Goal: Task Accomplishment & Management: Use online tool/utility

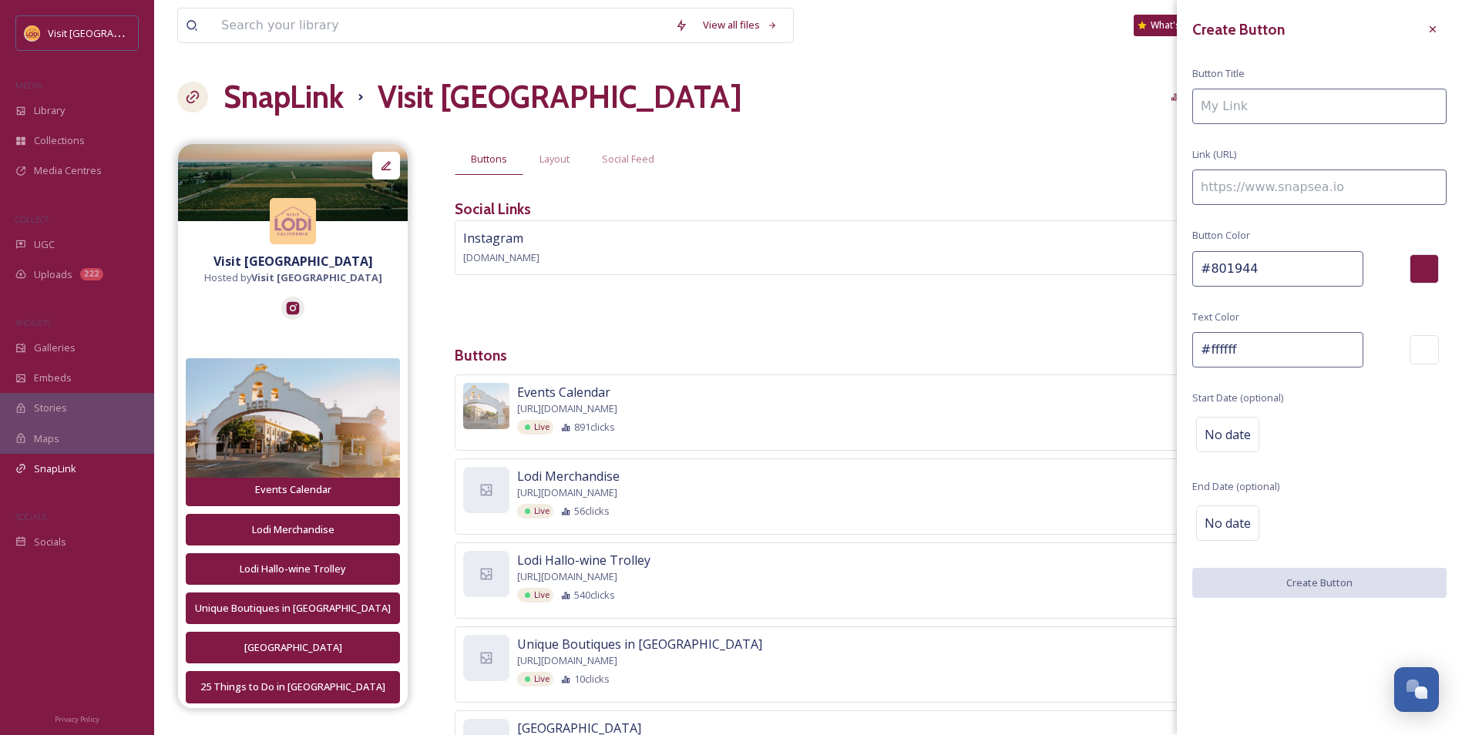
scroll to position [41, 0]
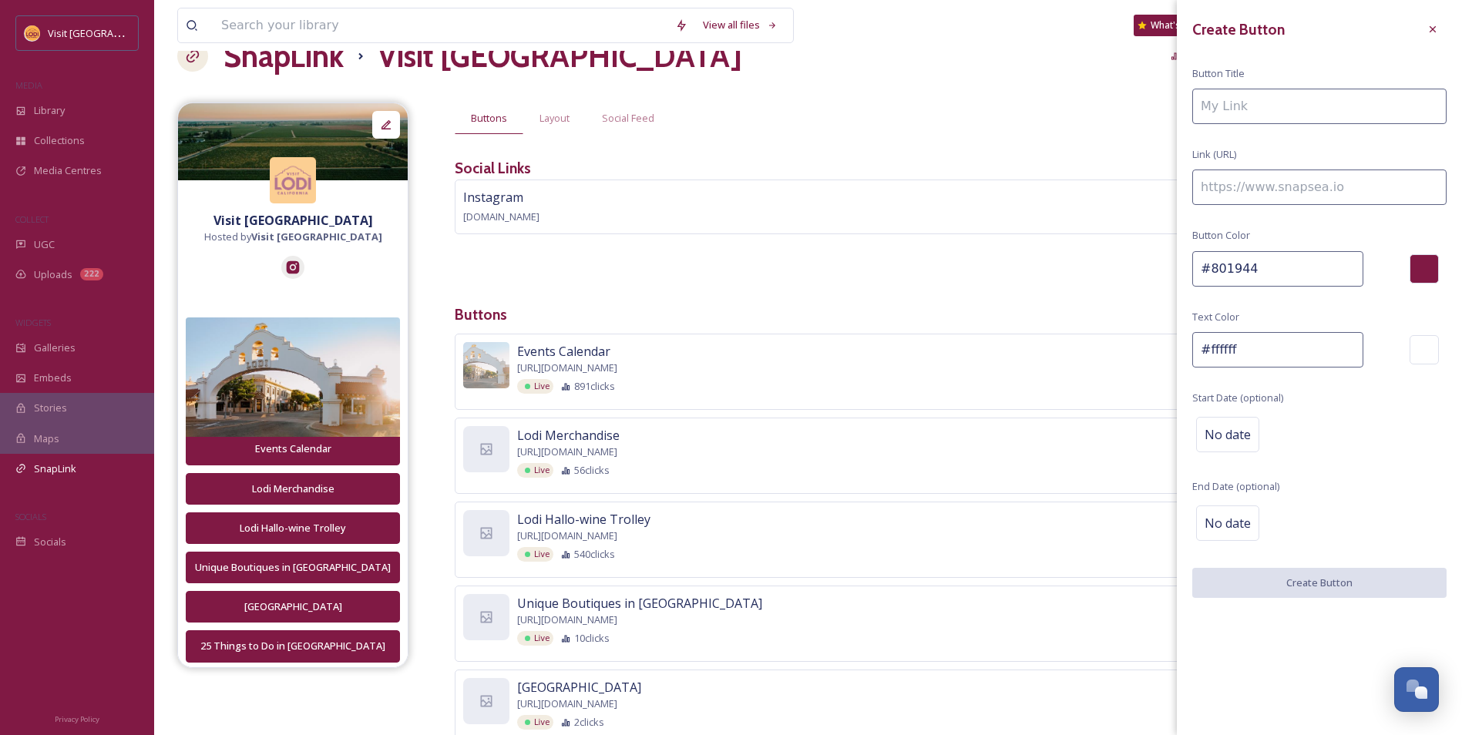
click at [747, 112] on div "Buttons Layout Social Feed" at bounding box center [947, 118] width 984 height 32
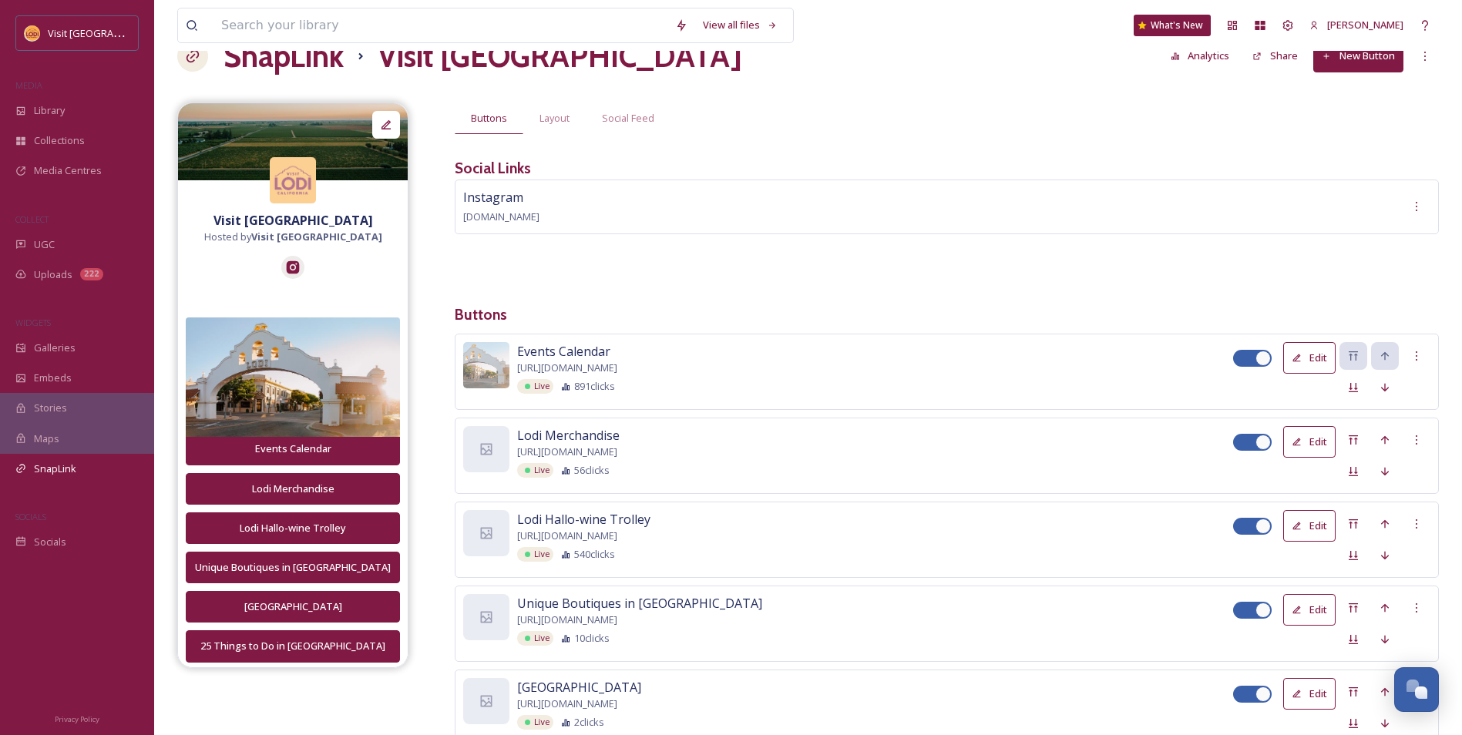
click at [1341, 74] on div "SnapLink Visit Lodi Analytics Share New Button" at bounding box center [807, 56] width 1261 height 46
click at [1342, 68] on button "New Button" at bounding box center [1358, 56] width 90 height 32
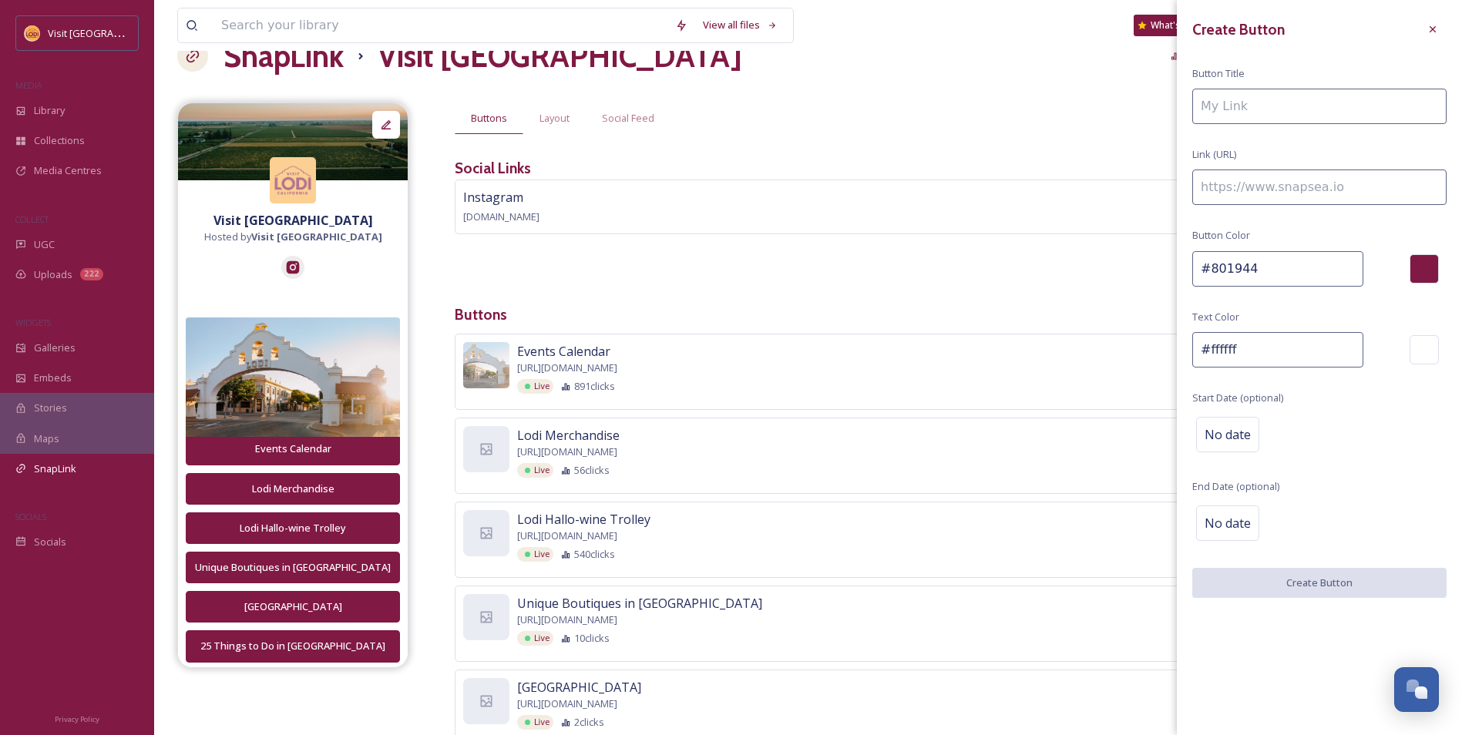
click at [1274, 196] on input at bounding box center [1319, 187] width 254 height 35
paste input "[URL][DOMAIN_NAME]"
type input "[URL][DOMAIN_NAME]"
click at [1244, 114] on input at bounding box center [1319, 106] width 254 height 35
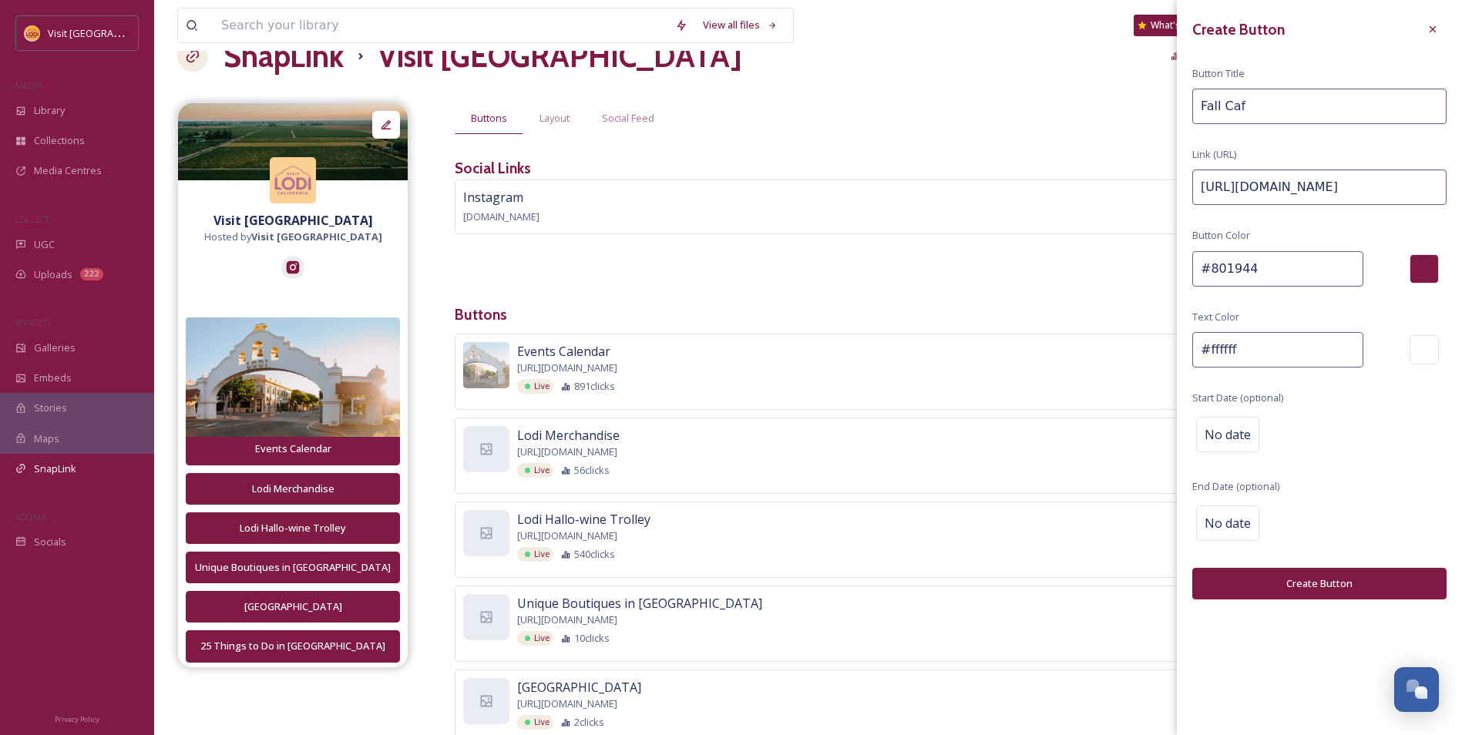
click at [1271, 104] on input "Fall Caf" at bounding box center [1319, 106] width 254 height 35
paste input "Cafés"
drag, startPoint x: 1239, startPoint y: 110, endPoint x: 1221, endPoint y: 110, distance: 18.5
click at [1221, 110] on input "Fall CafCafés" at bounding box center [1319, 106] width 254 height 35
type input "Fall Cafés"
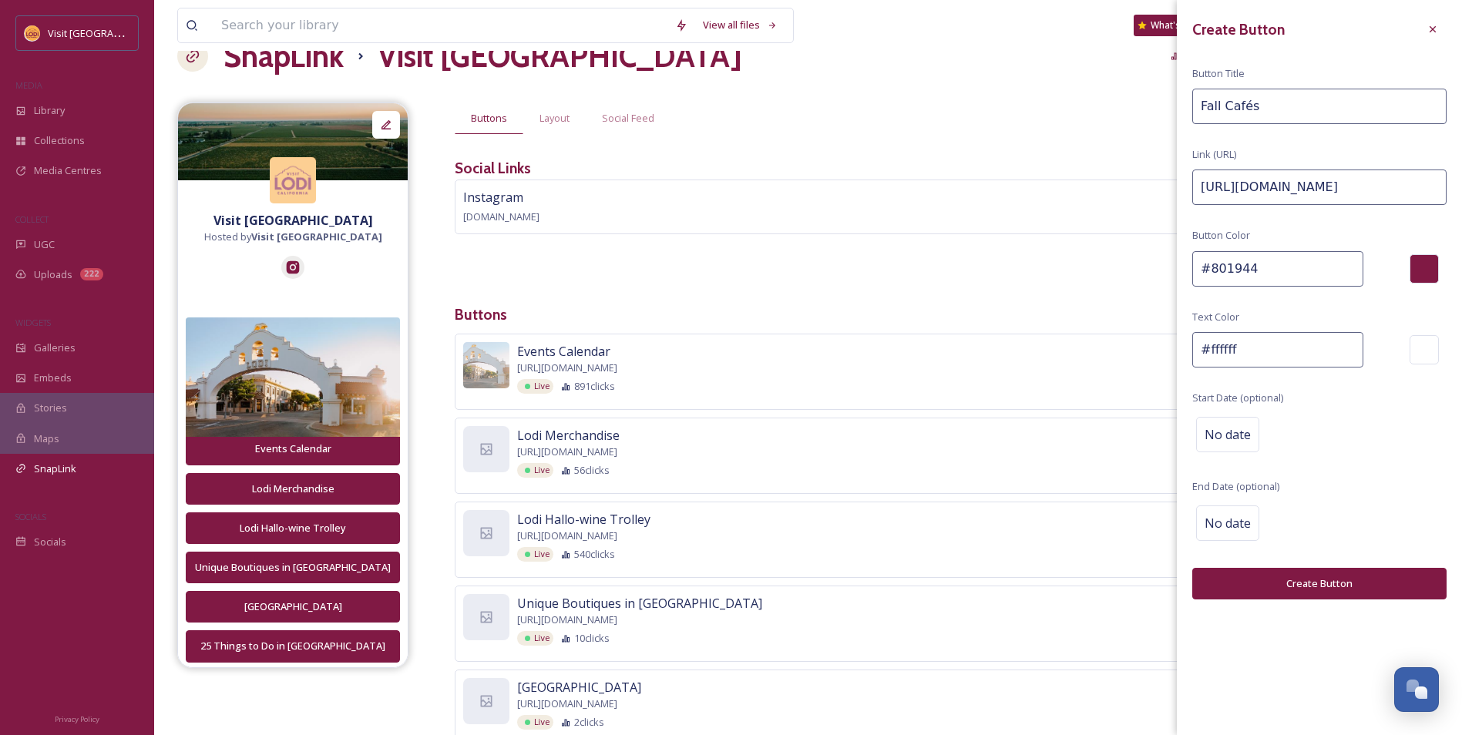
click at [1305, 582] on button "Create Button" at bounding box center [1319, 584] width 254 height 32
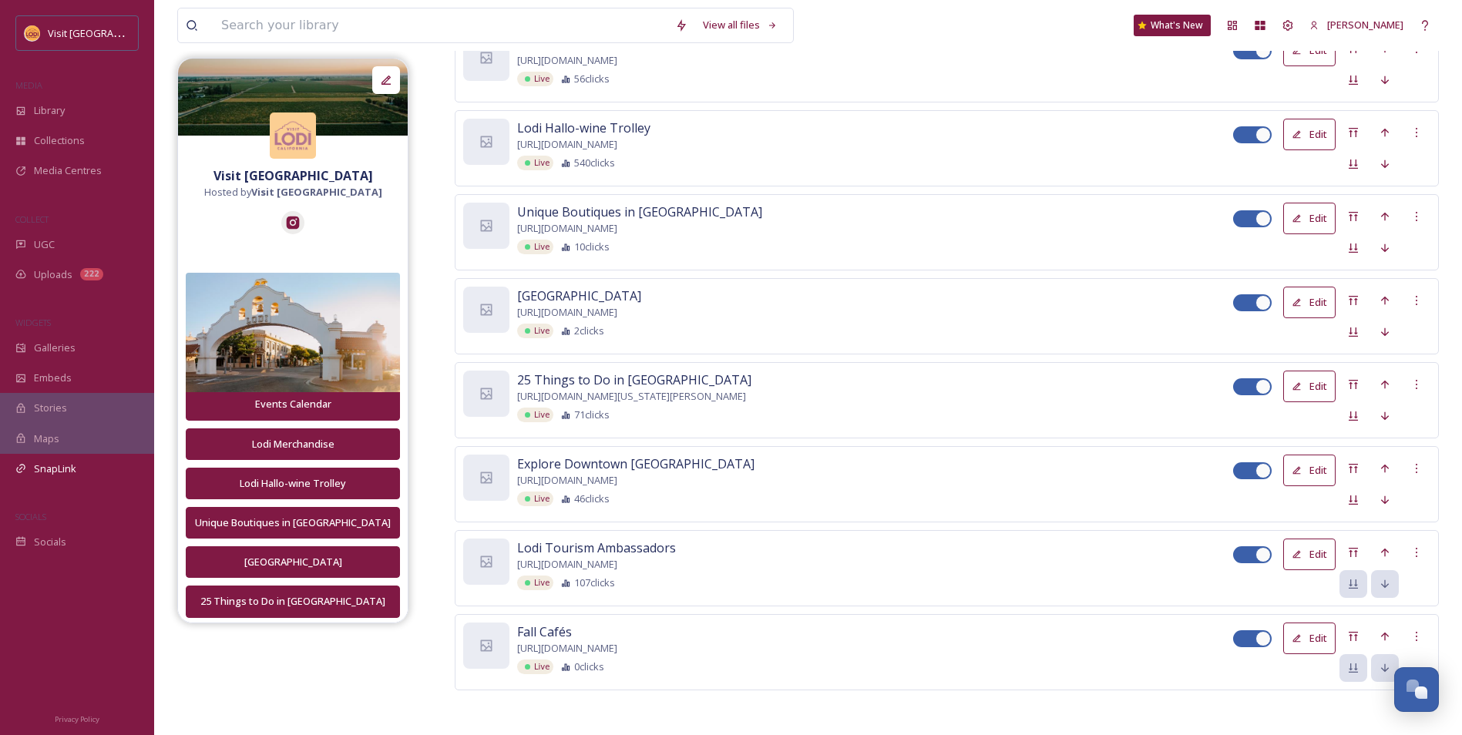
scroll to position [433, 0]
click at [1383, 634] on icon at bounding box center [1385, 636] width 12 height 12
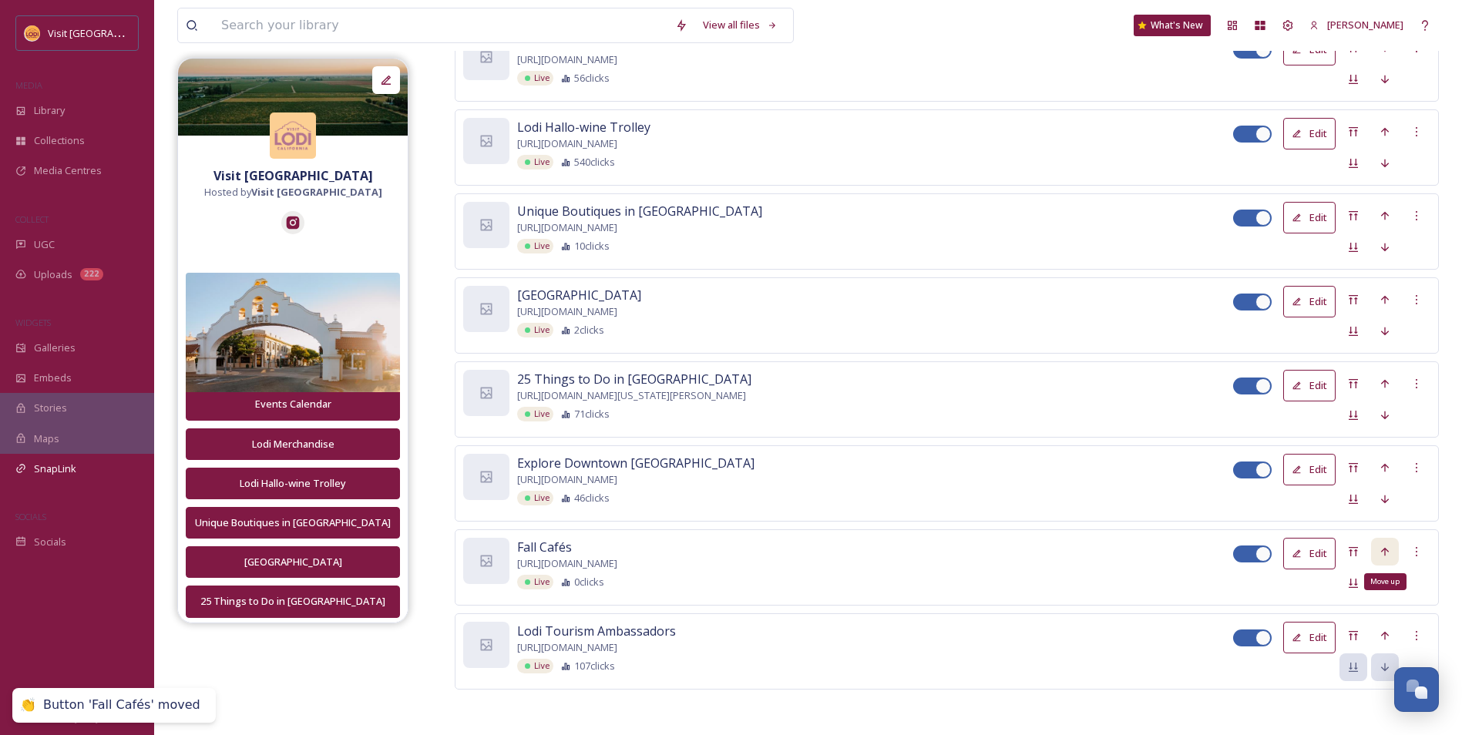
click at [1382, 552] on icon at bounding box center [1385, 552] width 12 height 12
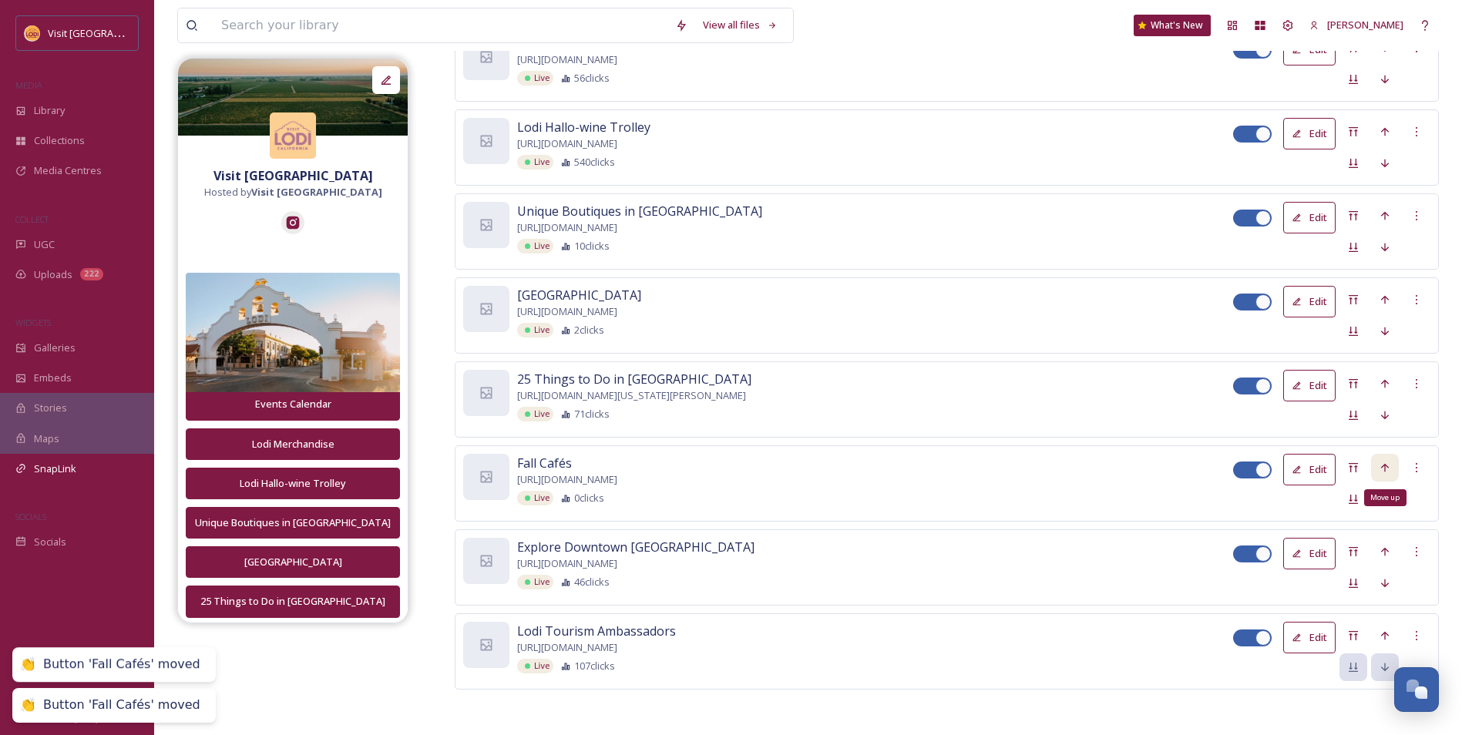
click at [1390, 472] on icon at bounding box center [1385, 468] width 12 height 12
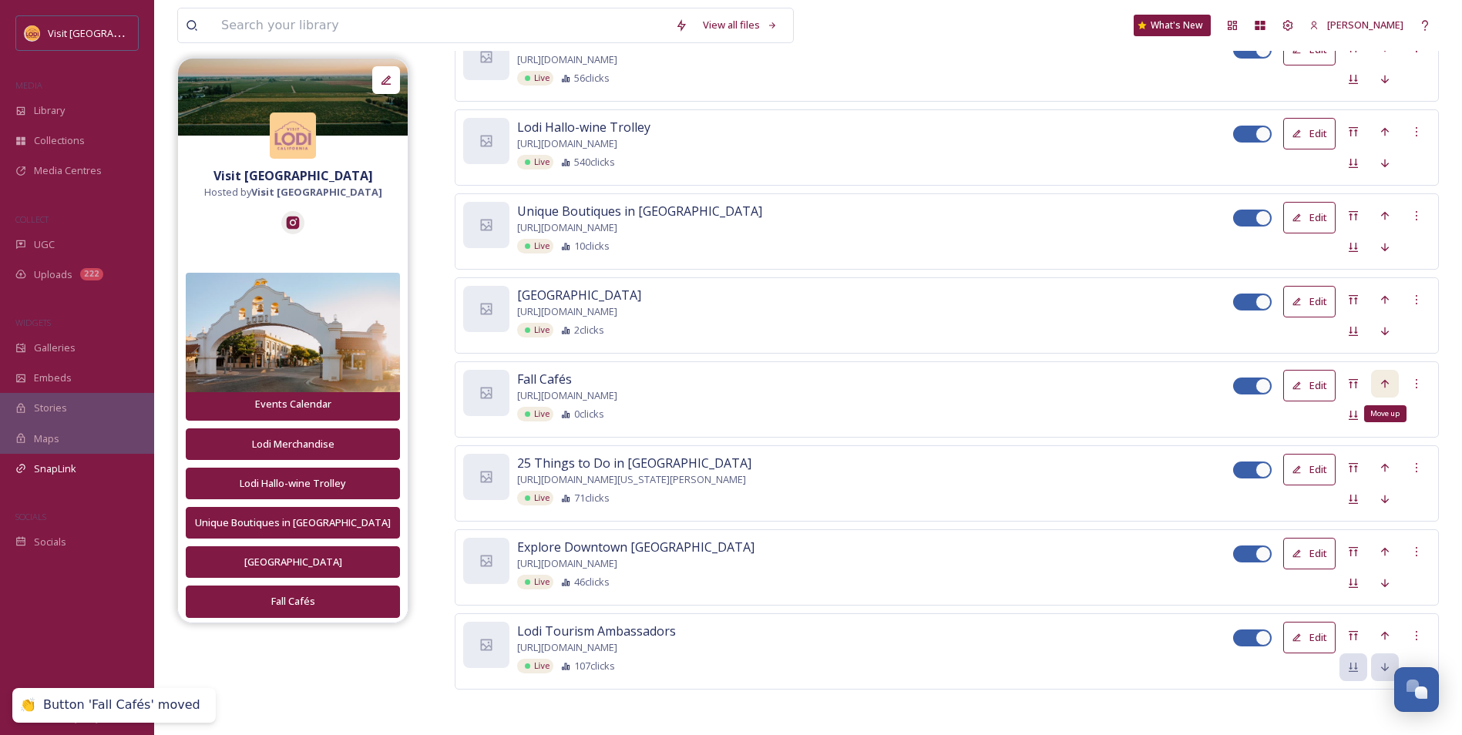
click at [1388, 381] on icon at bounding box center [1385, 384] width 12 height 12
click at [1375, 297] on div "Move up" at bounding box center [1385, 300] width 28 height 28
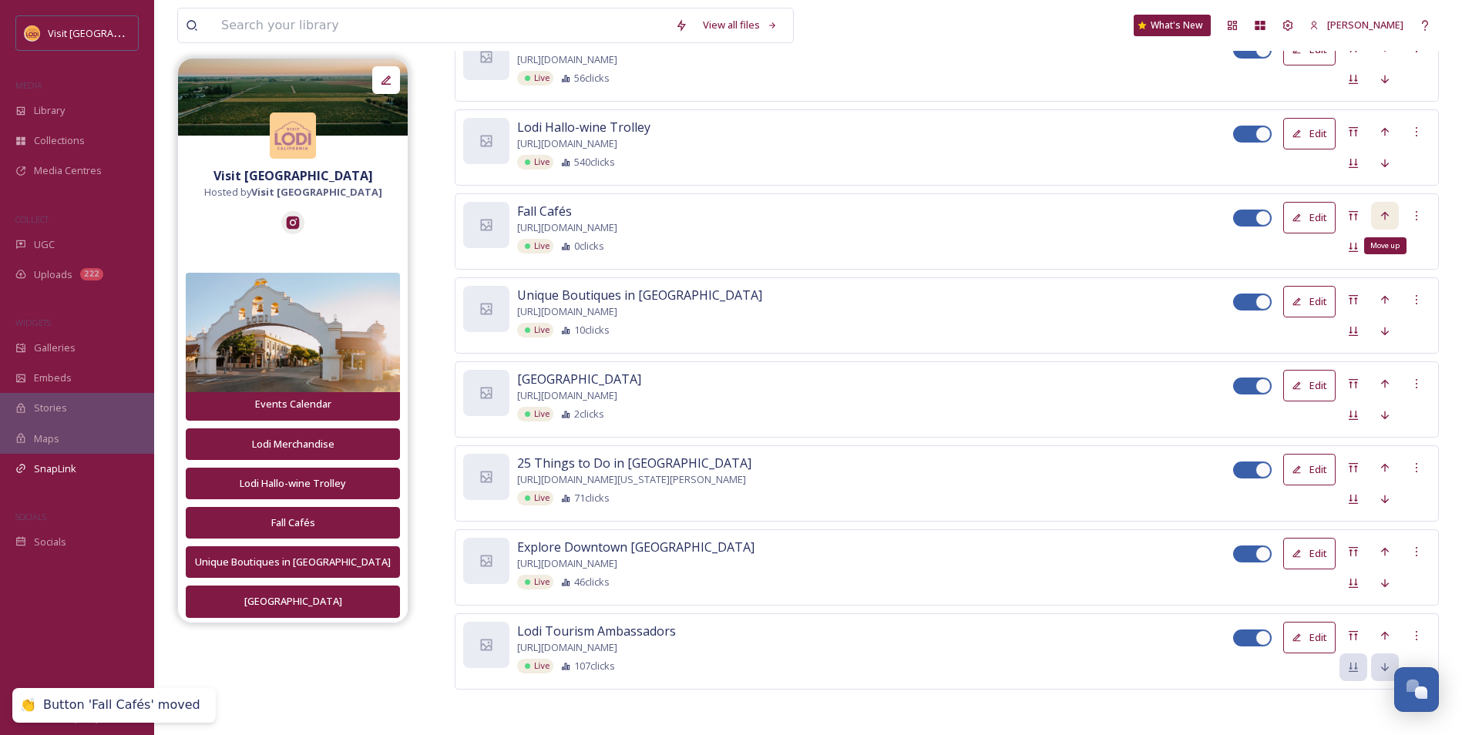
click at [1391, 213] on div "Move up" at bounding box center [1385, 216] width 28 height 28
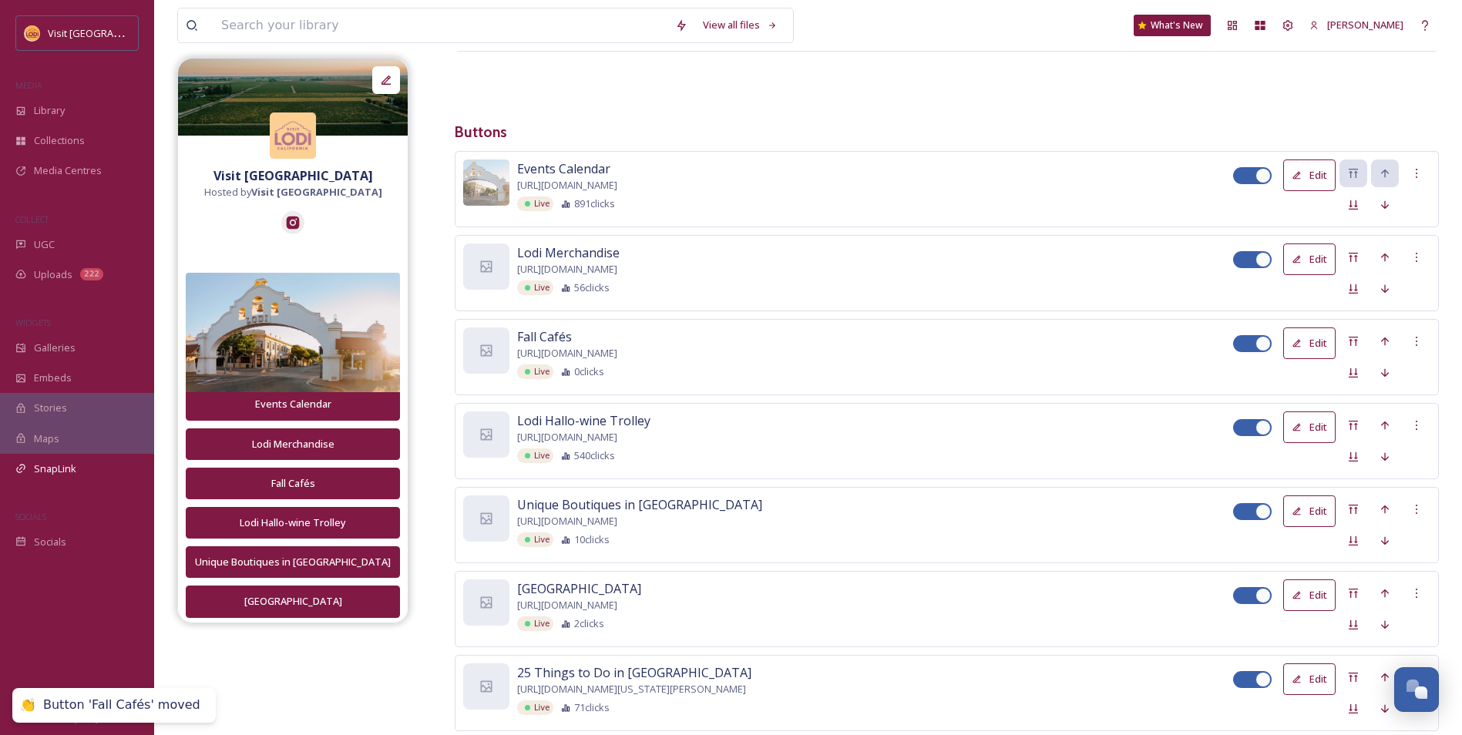
scroll to position [202, 0]
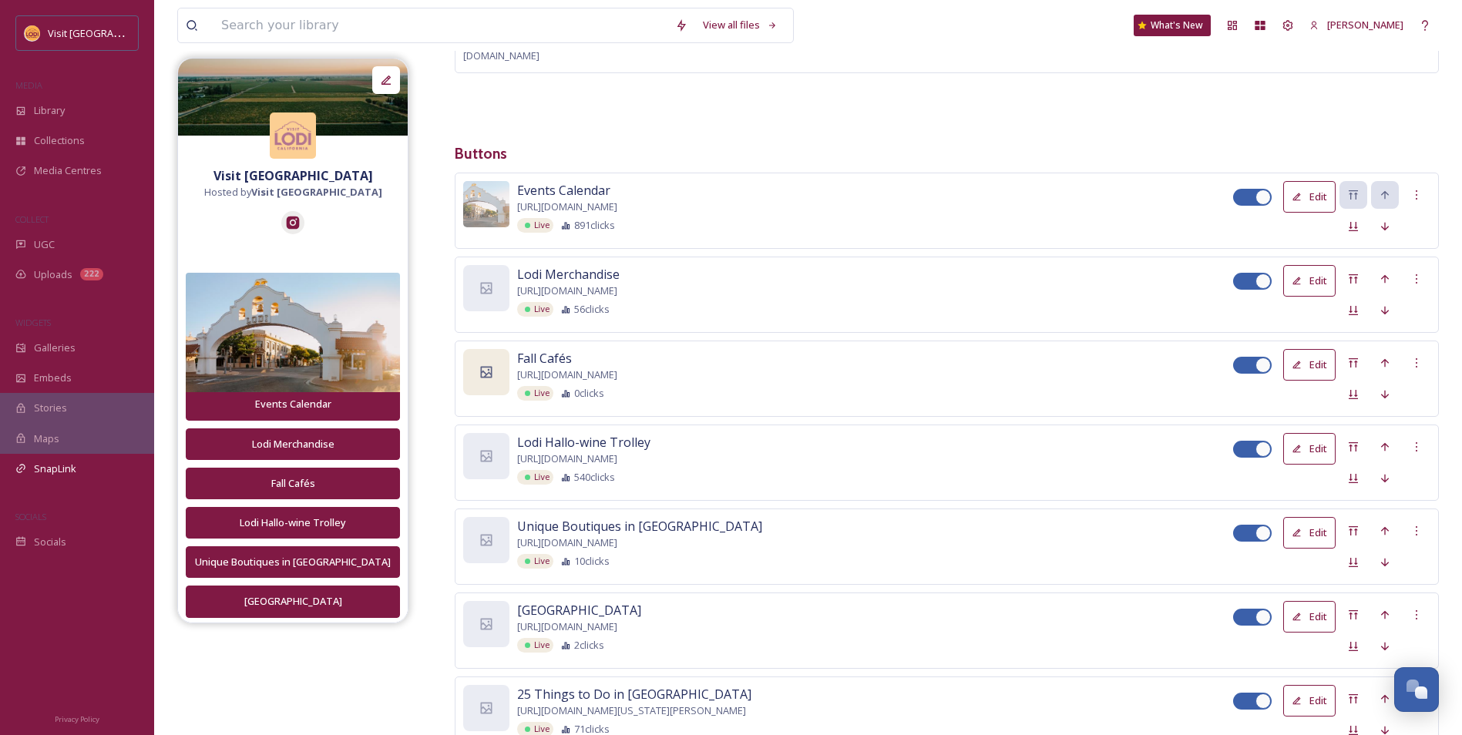
click at [496, 365] on div at bounding box center [486, 372] width 46 height 46
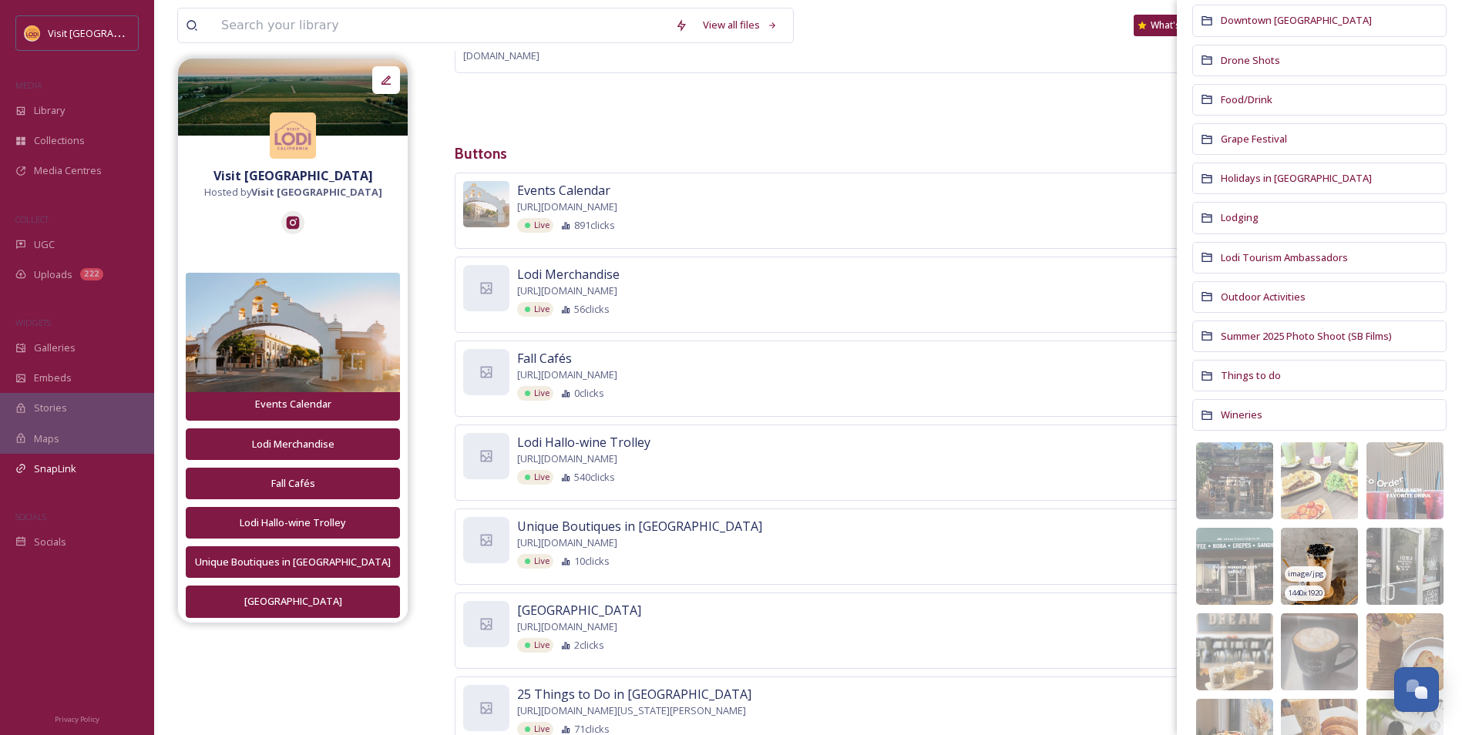
scroll to position [308, 0]
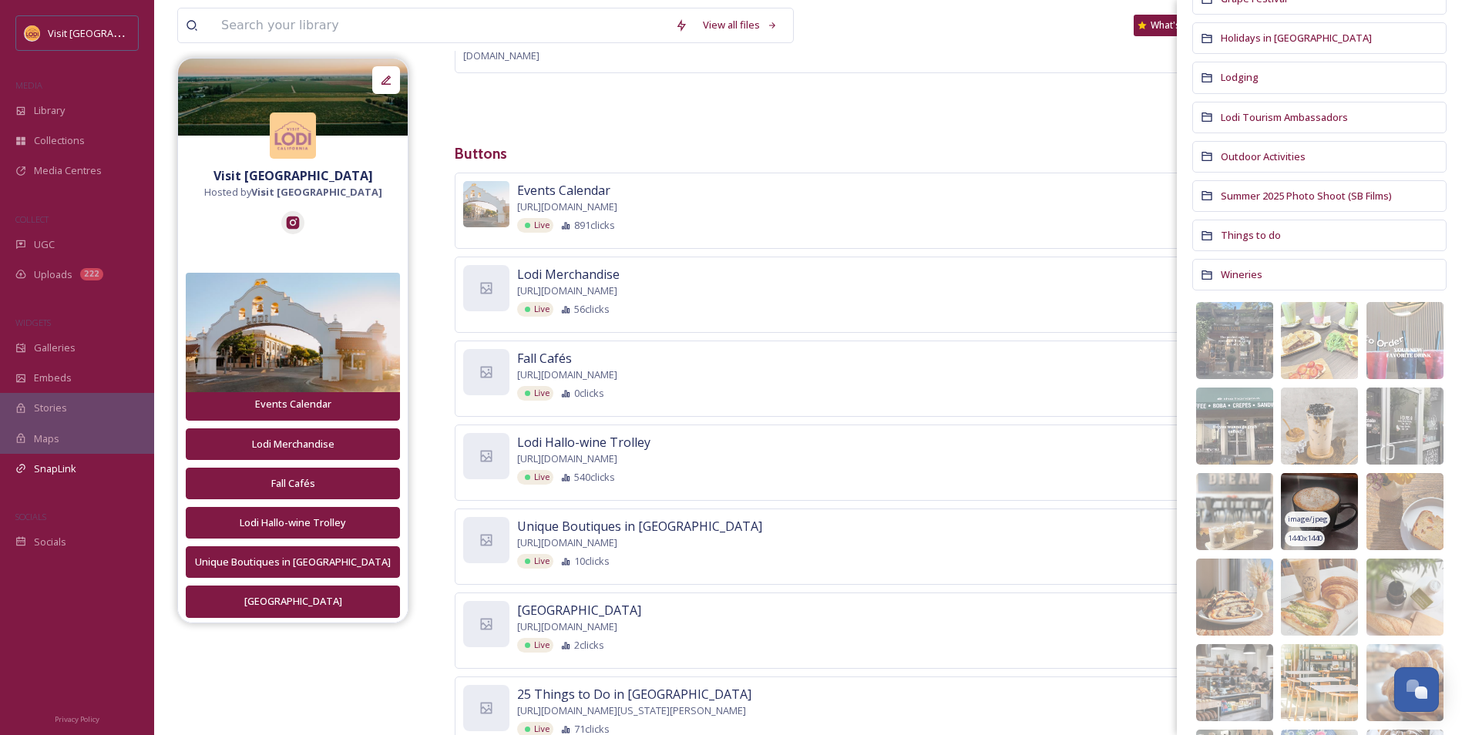
click at [1333, 495] on img at bounding box center [1319, 511] width 77 height 77
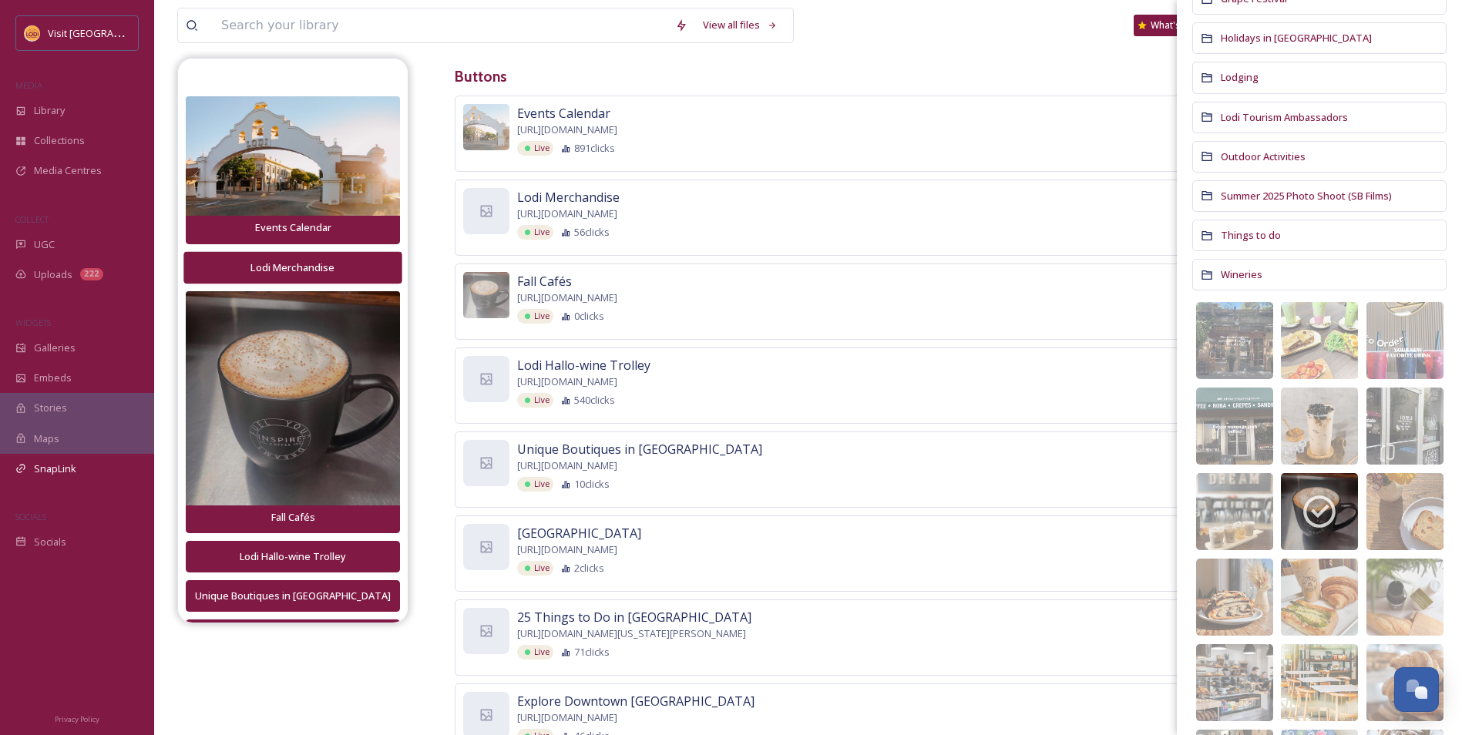
scroll to position [231, 0]
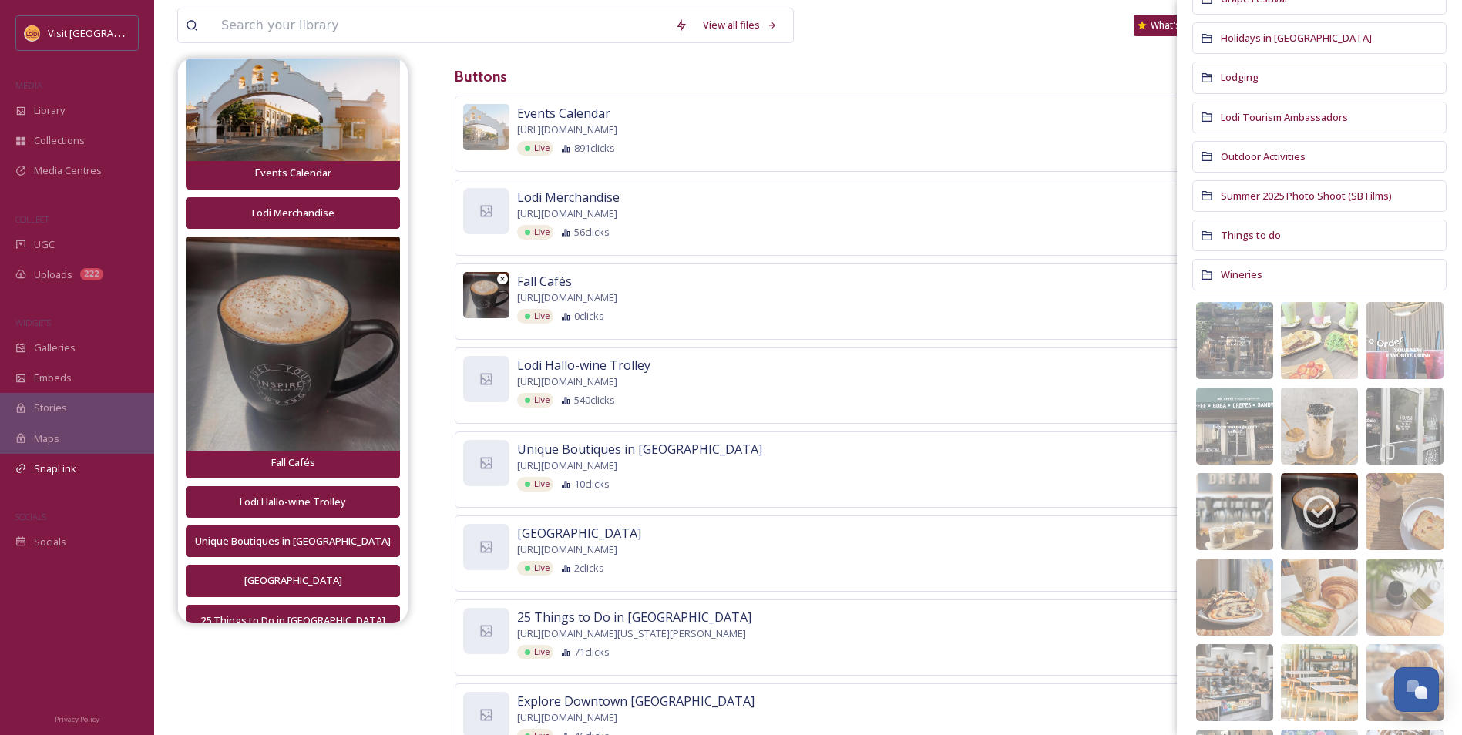
click at [487, 301] on img at bounding box center [486, 295] width 46 height 46
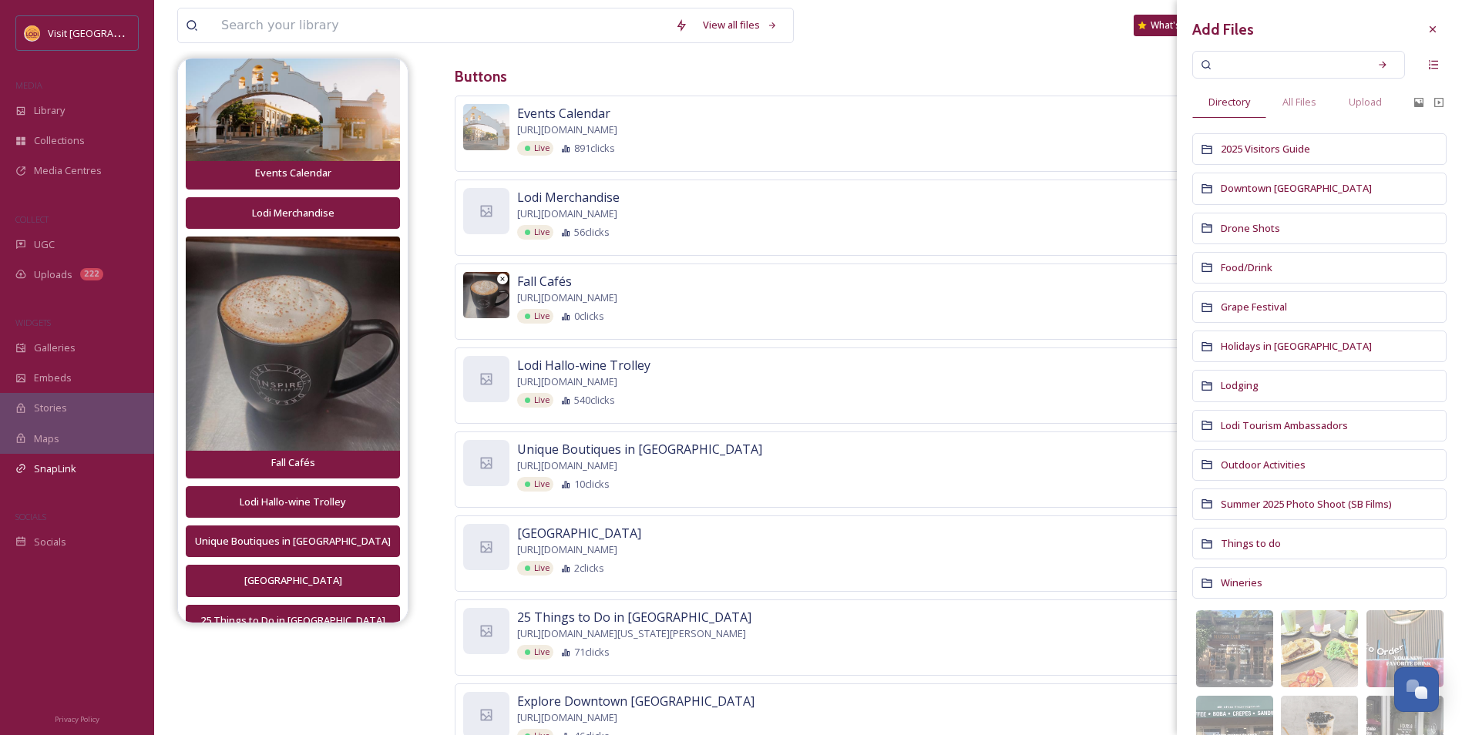
click at [499, 290] on img at bounding box center [486, 295] width 46 height 46
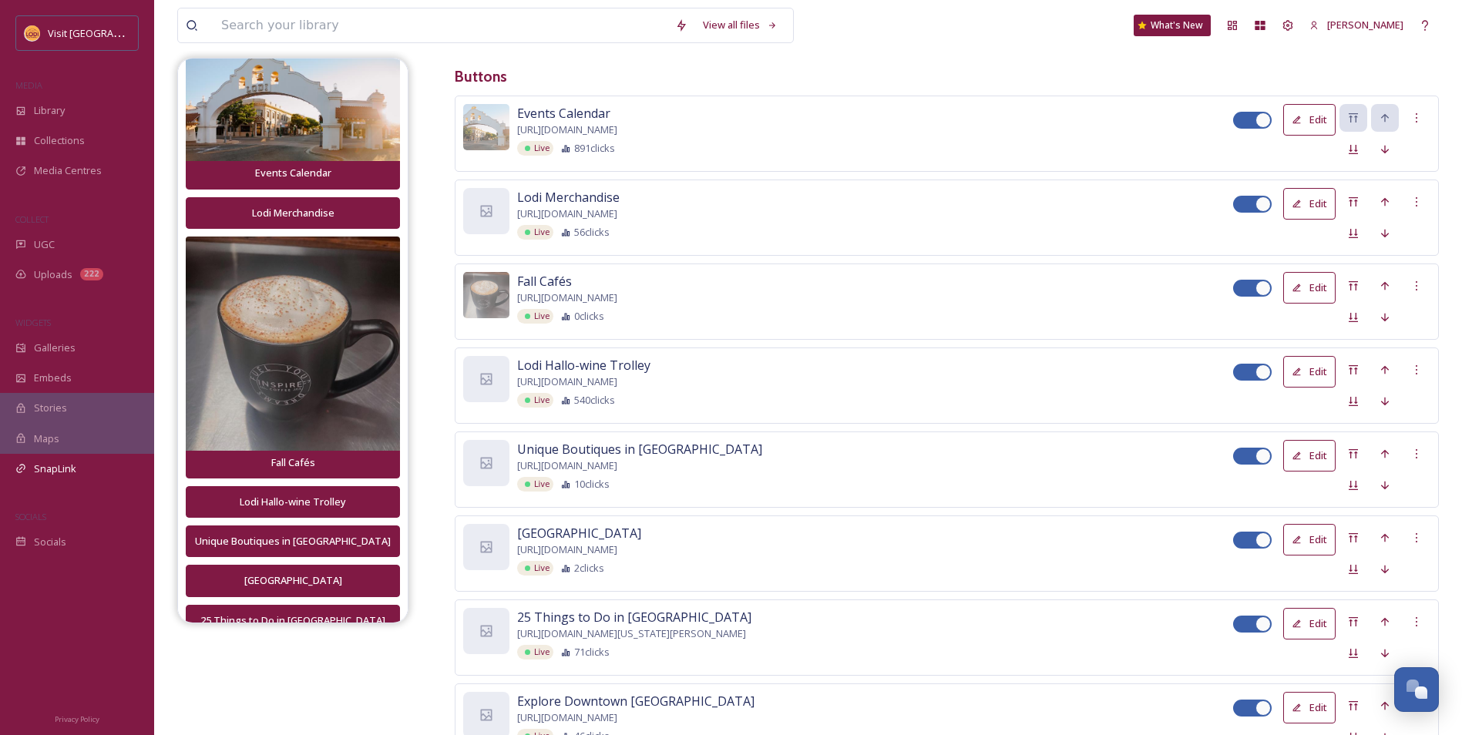
click at [852, 295] on div "Fall Cafés [URL][DOMAIN_NAME] Live 0 clicks" at bounding box center [875, 298] width 716 height 52
click at [1312, 297] on button "Edit" at bounding box center [1309, 288] width 52 height 32
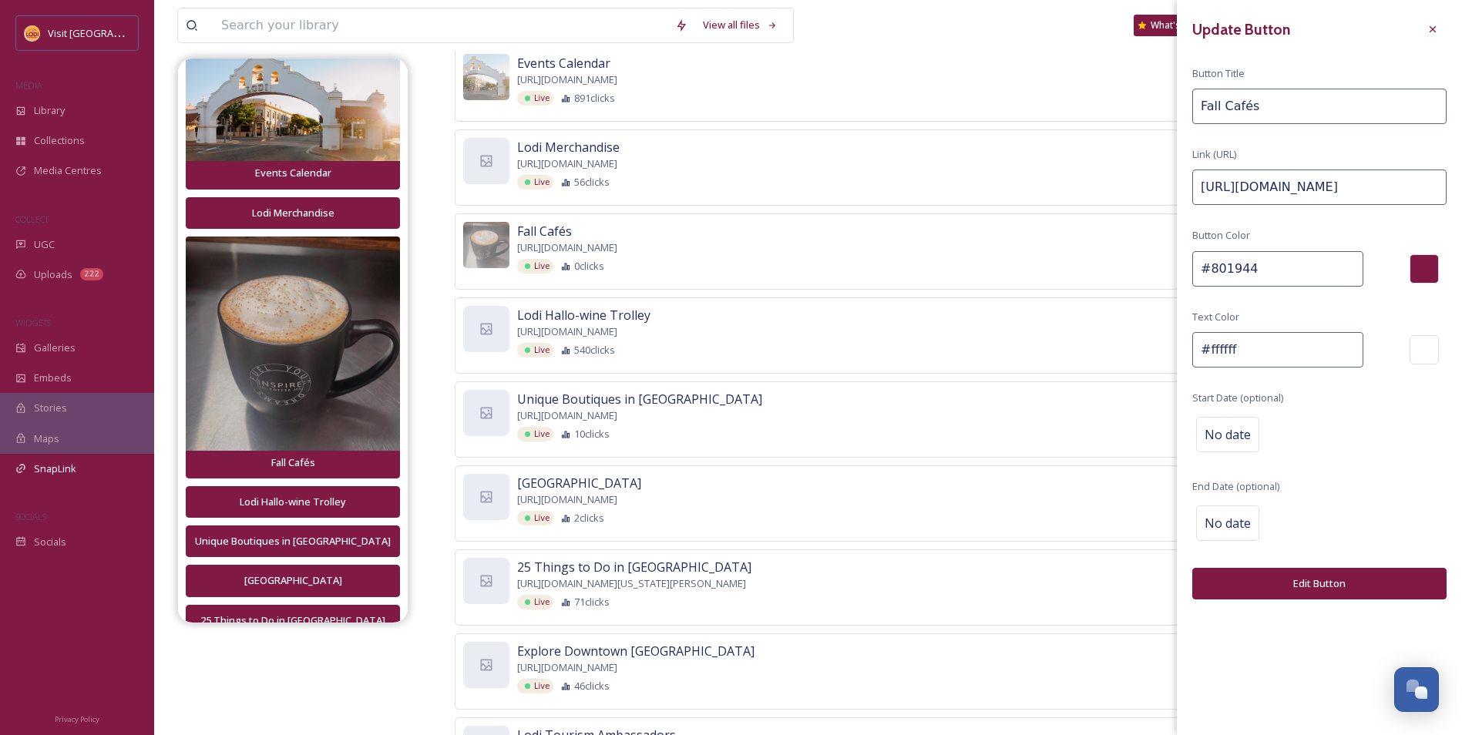
scroll to position [356, 0]
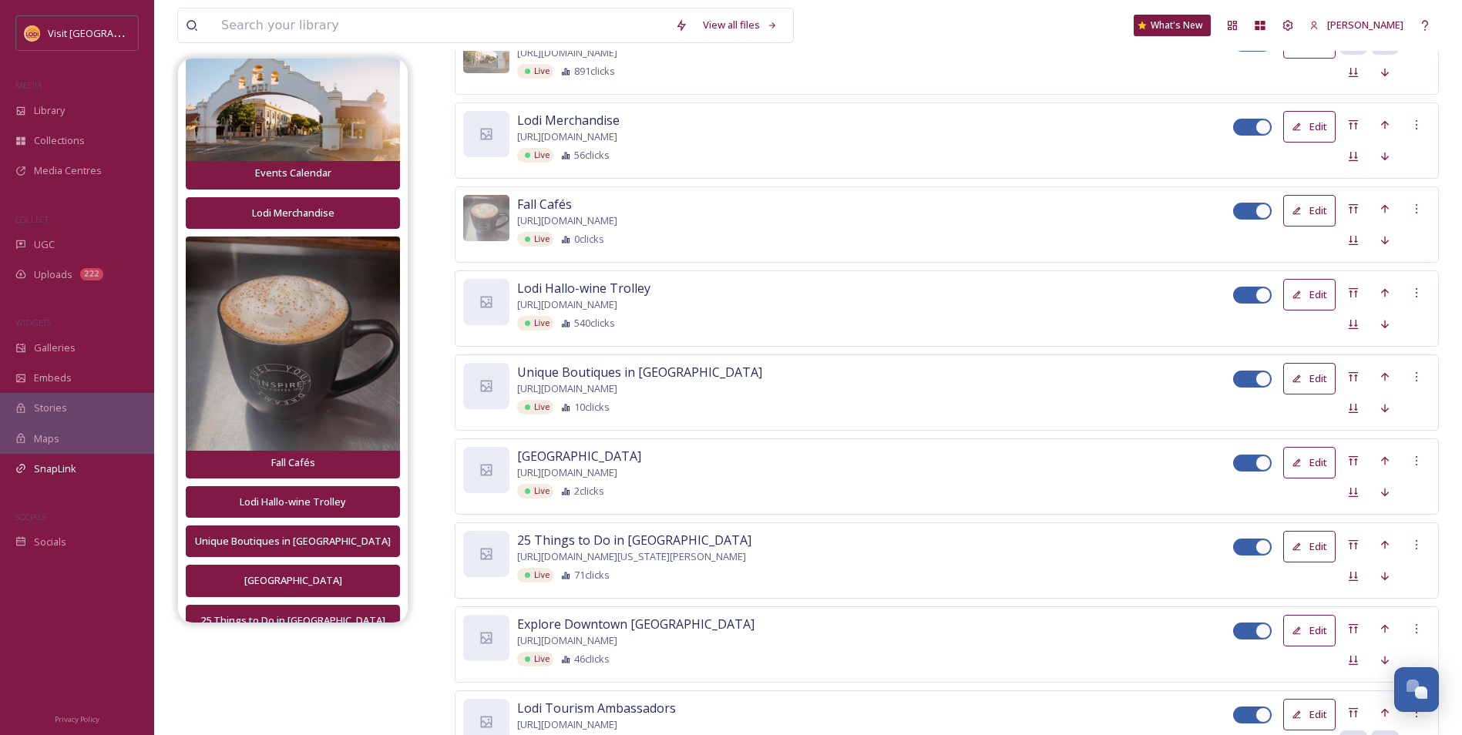
click at [728, 232] on div "Live 0 clicks" at bounding box center [875, 239] width 716 height 15
click at [490, 217] on img at bounding box center [486, 218] width 46 height 46
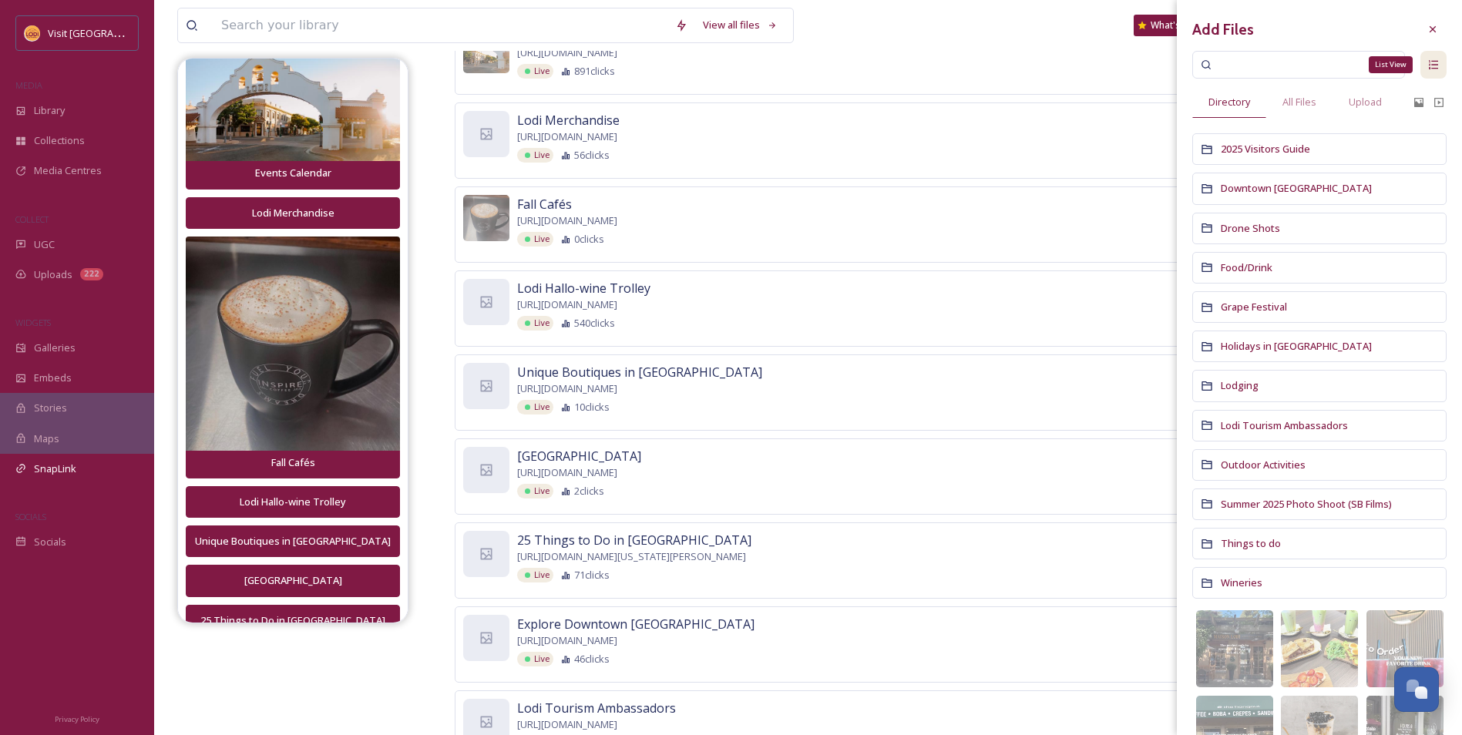
click at [1420, 72] on div "List View" at bounding box center [1433, 65] width 26 height 28
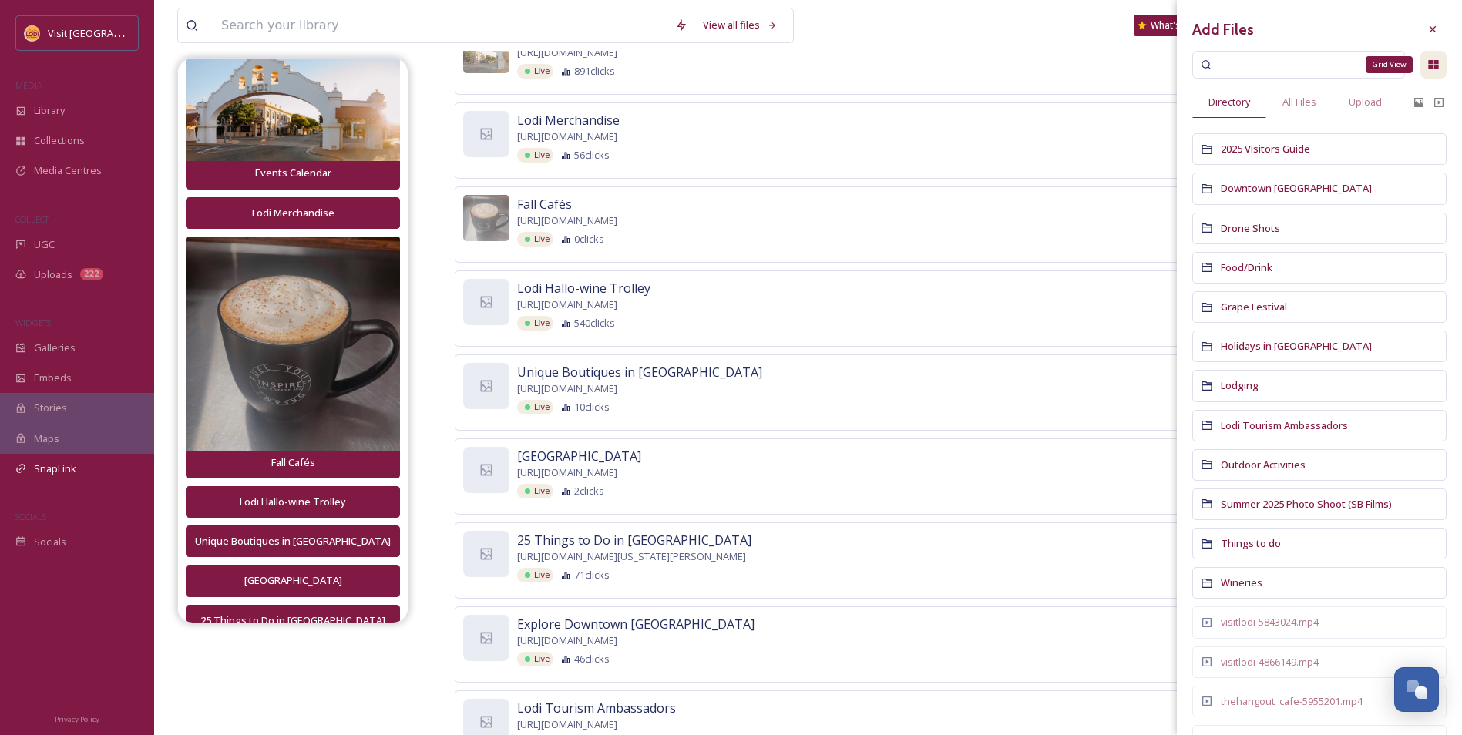
click at [1420, 72] on div "Grid View" at bounding box center [1433, 65] width 26 height 28
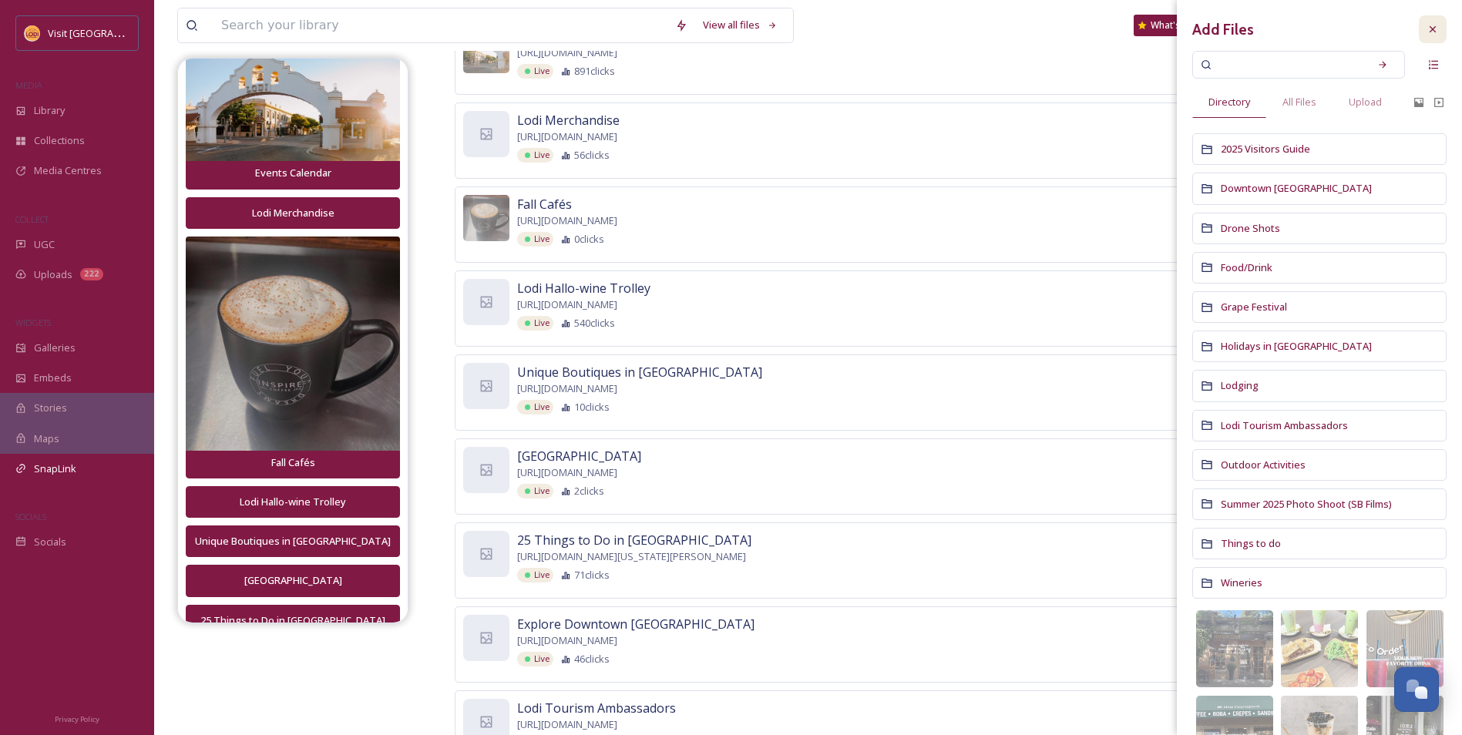
click at [1426, 32] on icon at bounding box center [1432, 29] width 12 height 12
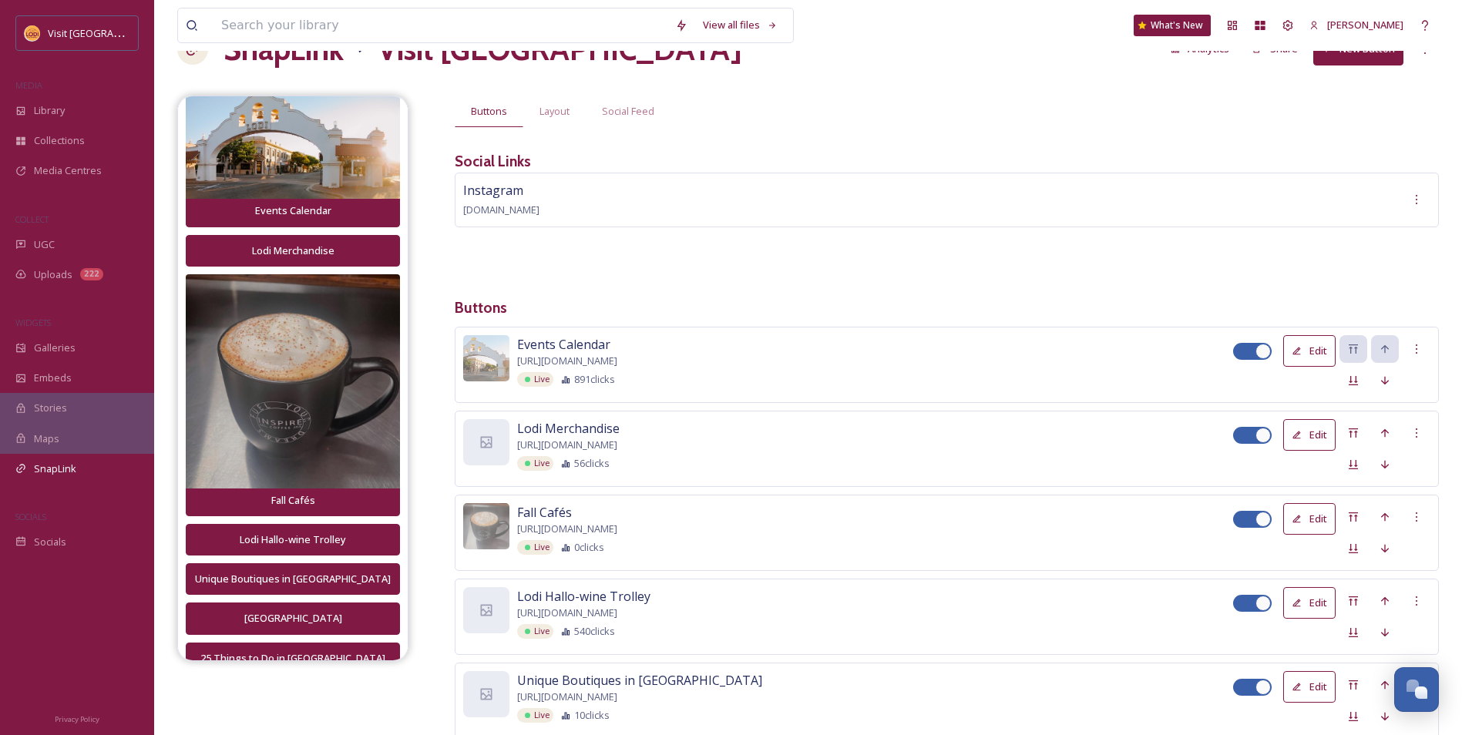
scroll to position [0, 0]
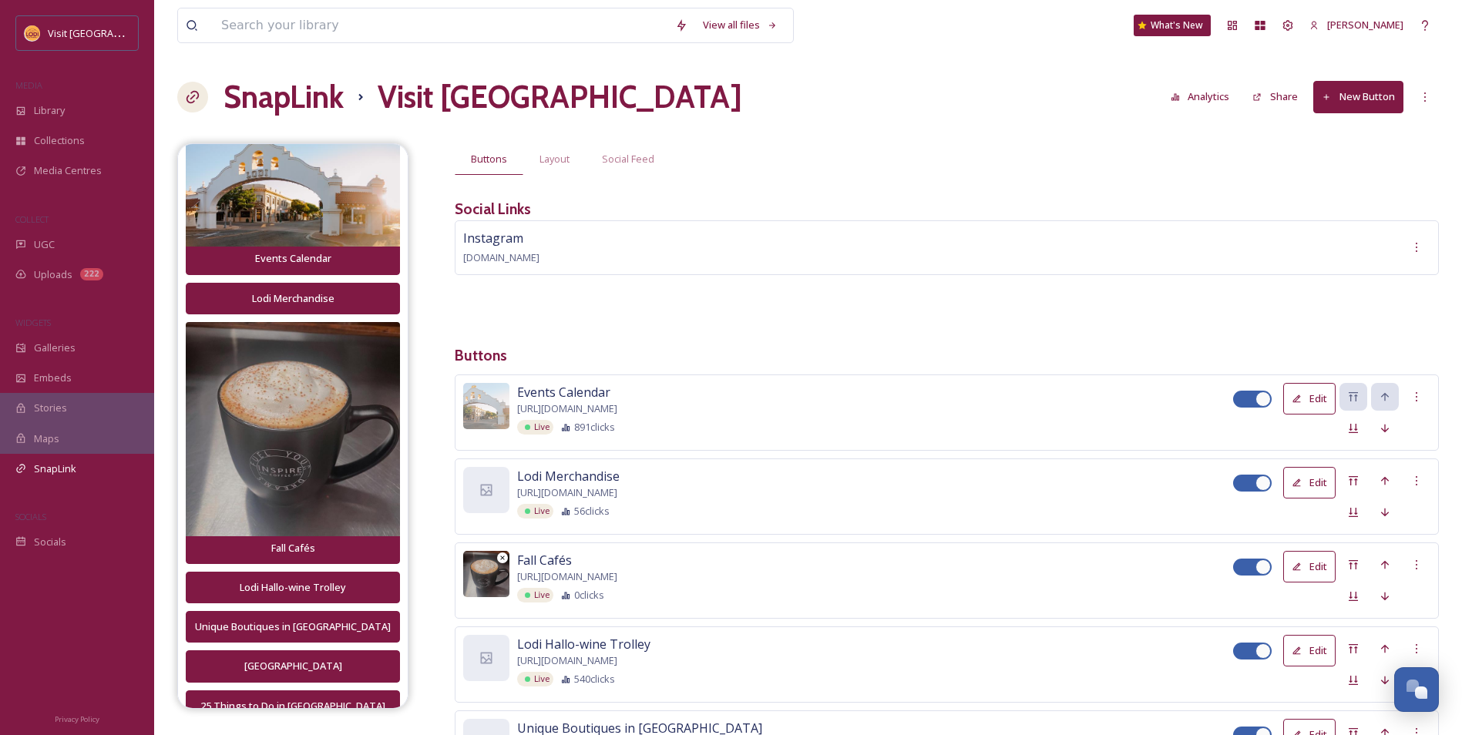
click at [499, 554] on icon at bounding box center [503, 558] width 8 height 8
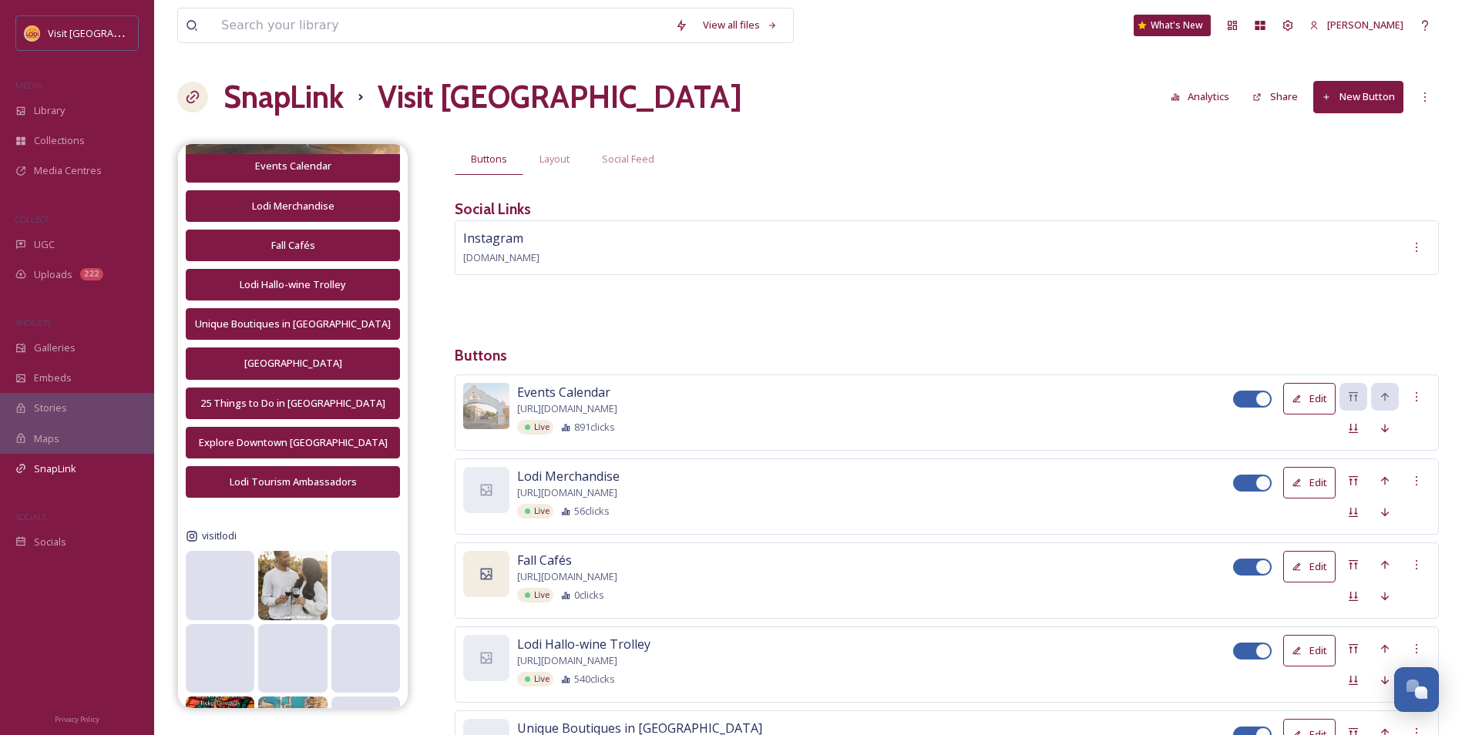
click at [1204, 110] on button "Analytics" at bounding box center [1200, 97] width 75 height 30
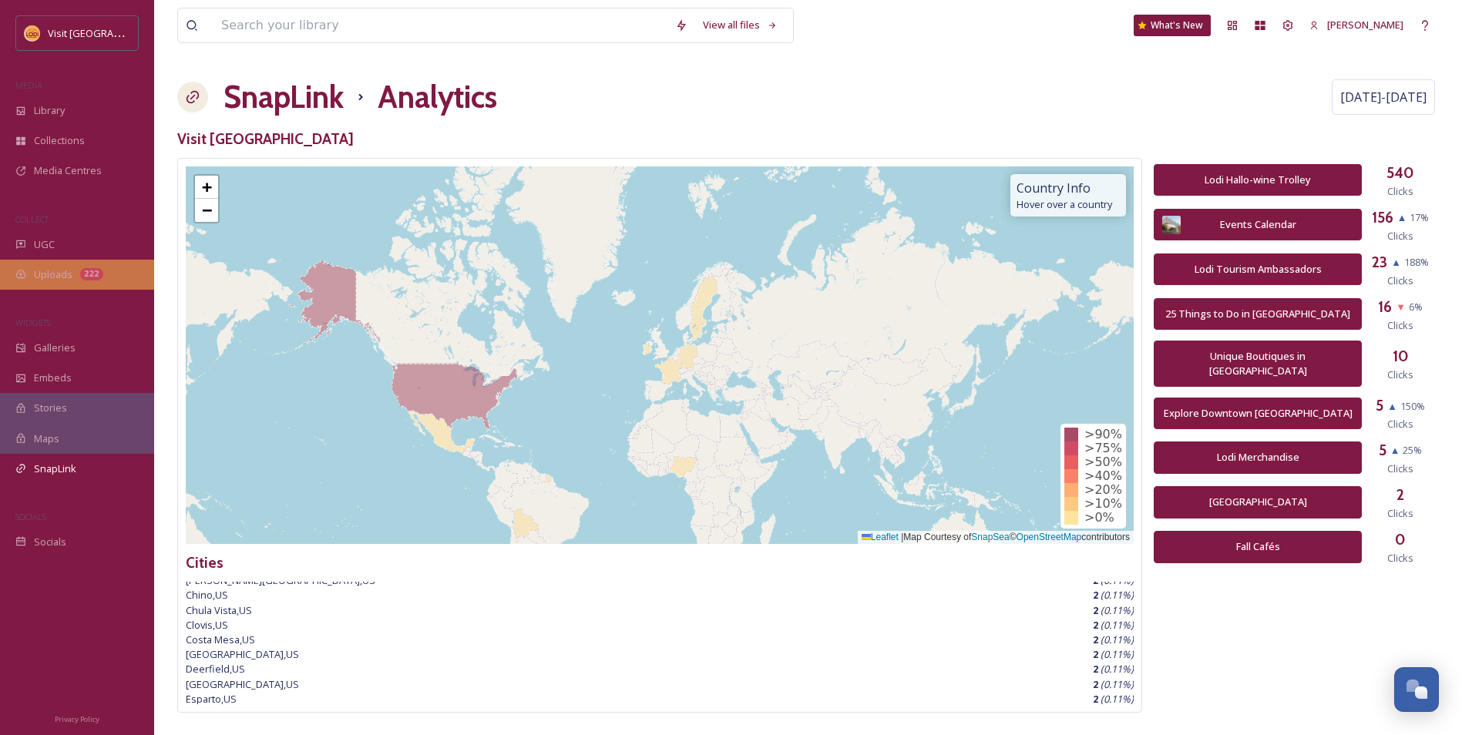
click at [79, 269] on div "Uploads 222" at bounding box center [77, 275] width 154 height 30
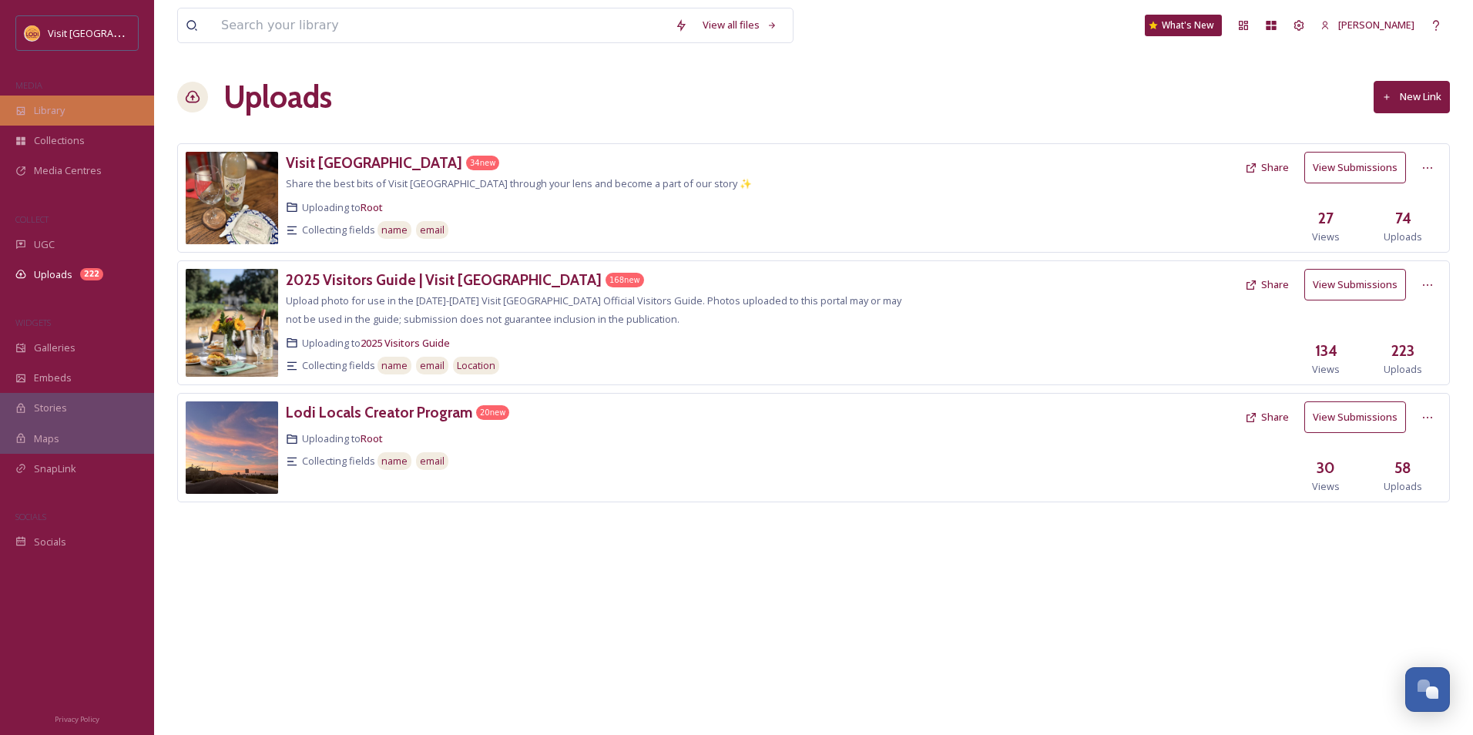
click at [41, 105] on span "Library" at bounding box center [49, 110] width 31 height 15
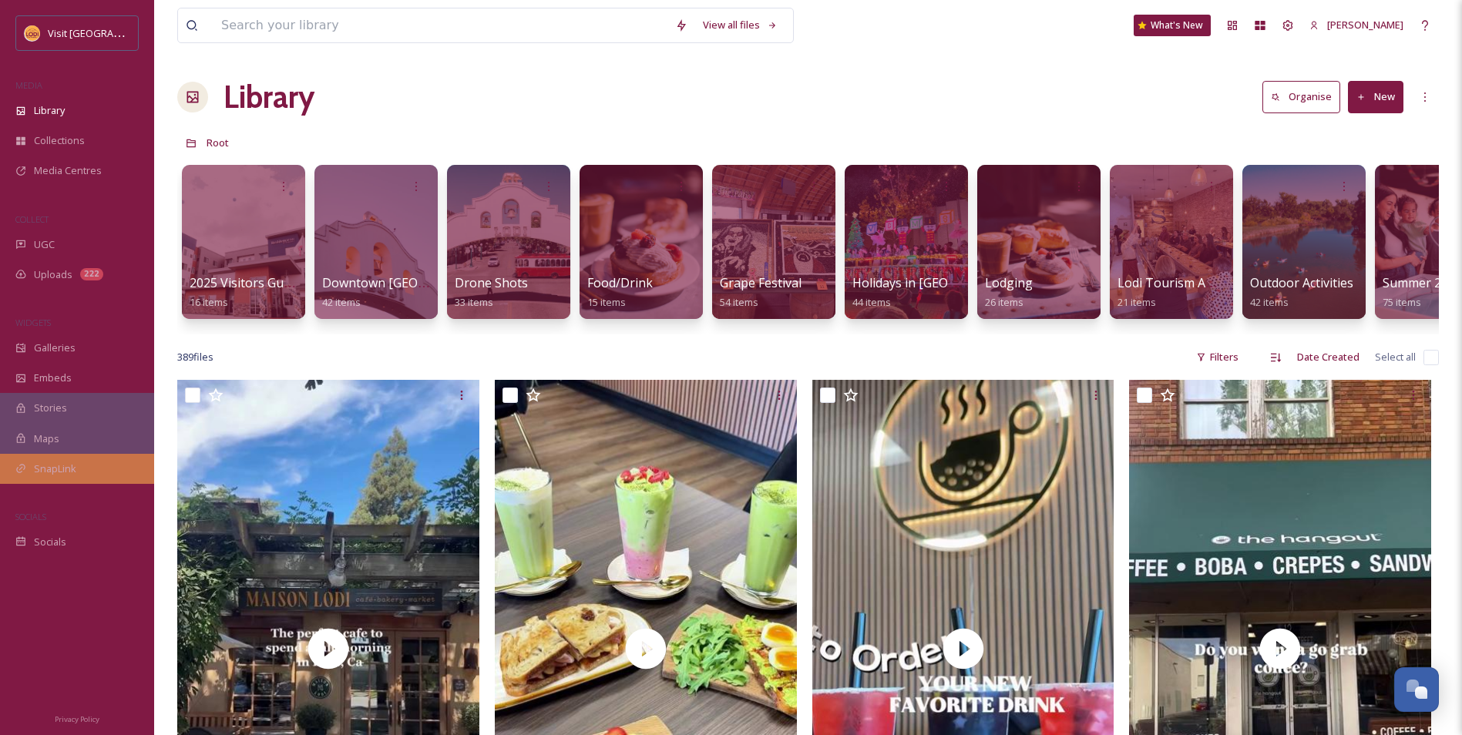
click at [92, 462] on div "SnapLink" at bounding box center [77, 469] width 154 height 30
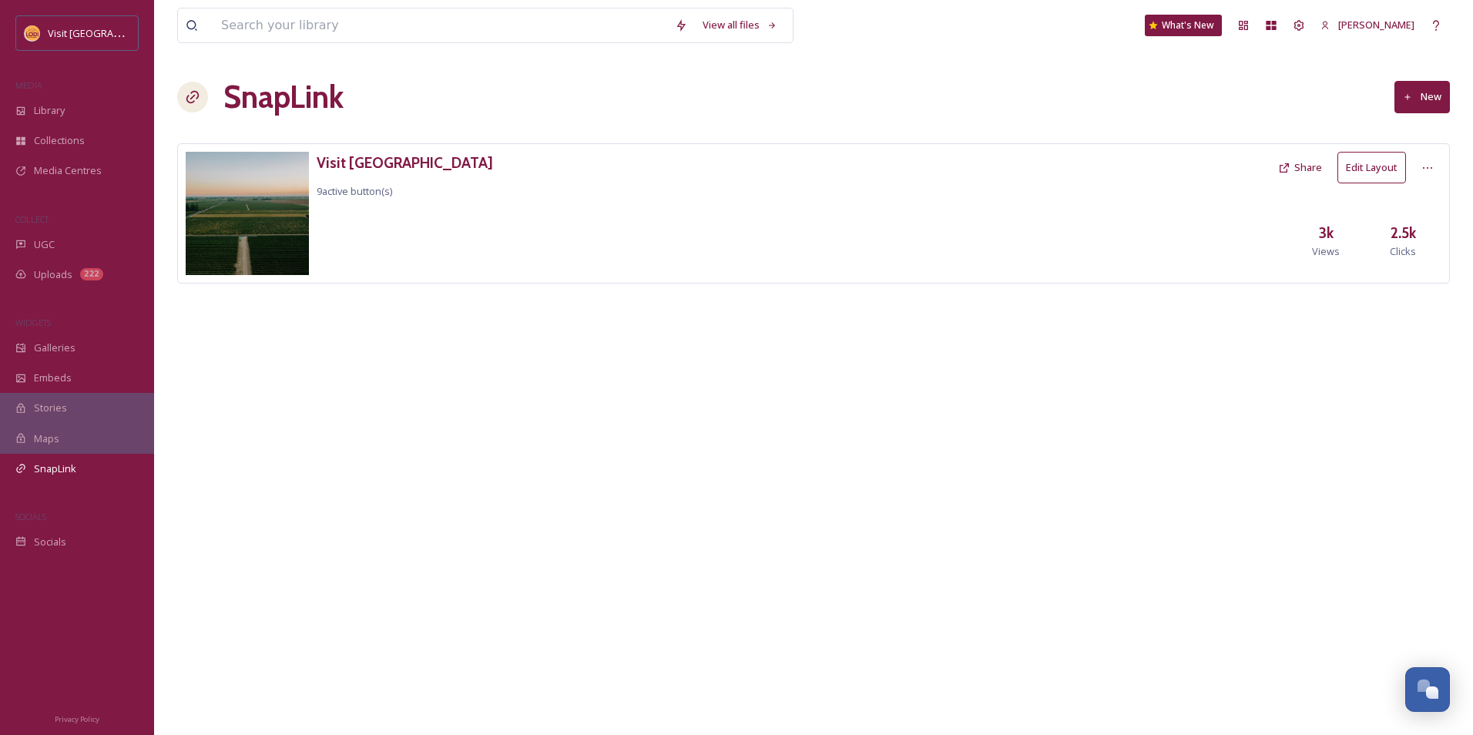
click at [1359, 174] on button "Edit Layout" at bounding box center [1372, 168] width 69 height 32
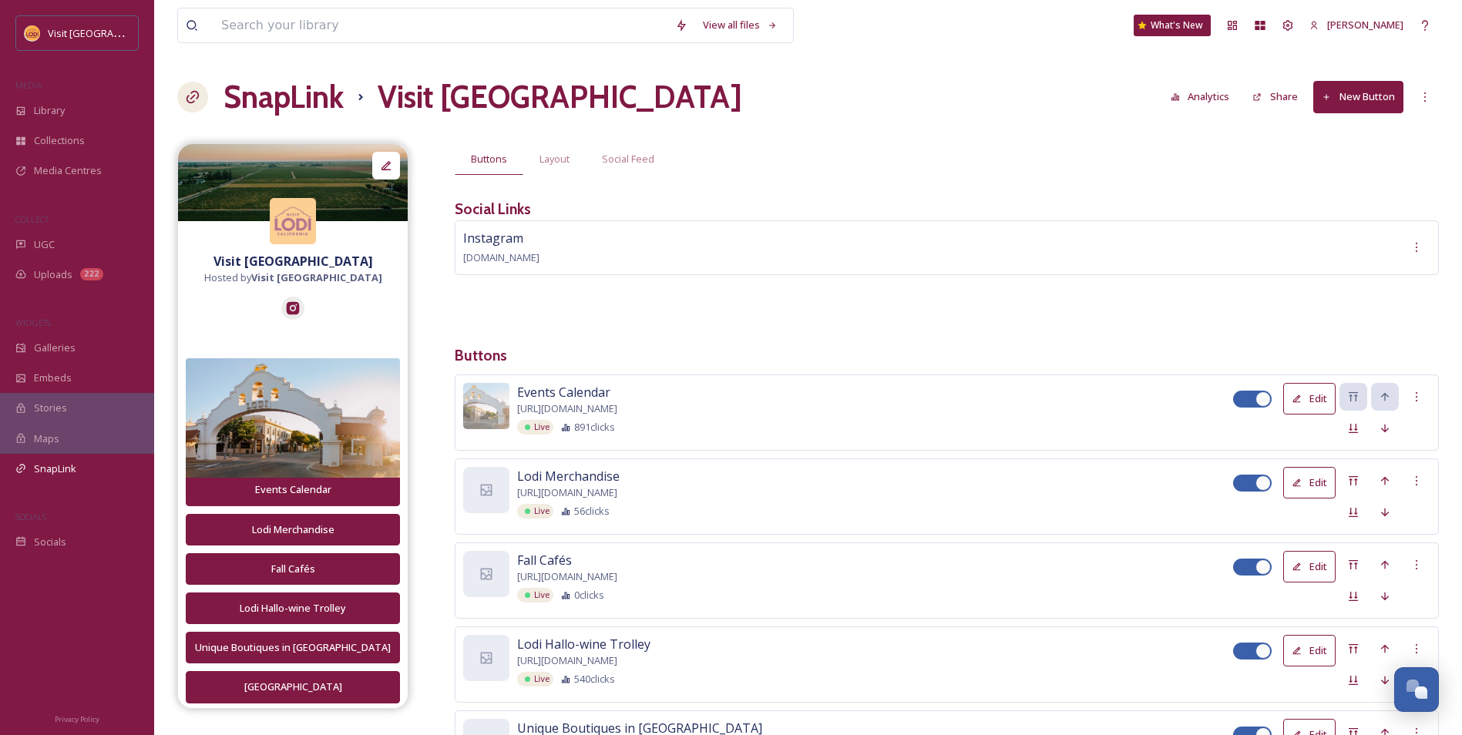
click at [1224, 92] on button "Analytics" at bounding box center [1200, 97] width 75 height 30
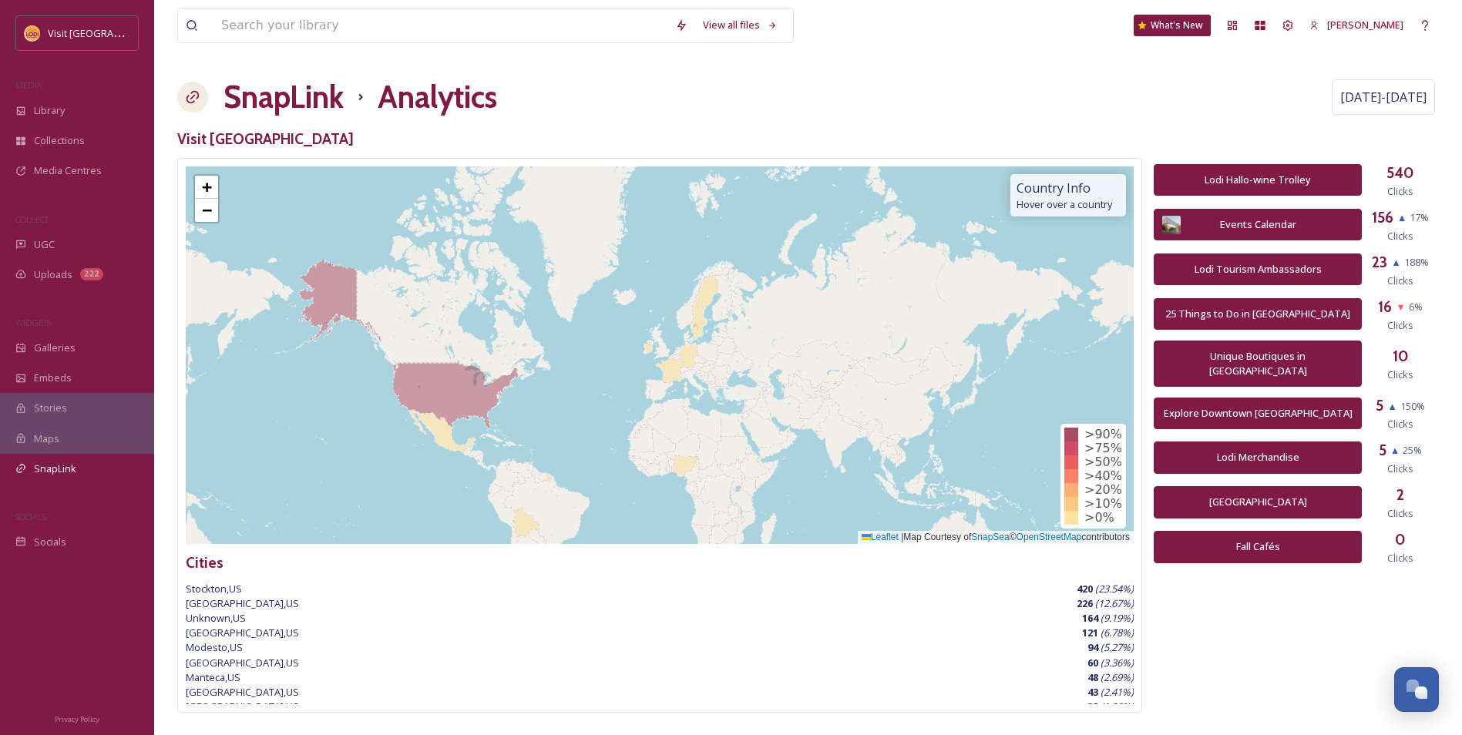
scroll to position [77, 0]
